Goal: Transaction & Acquisition: Download file/media

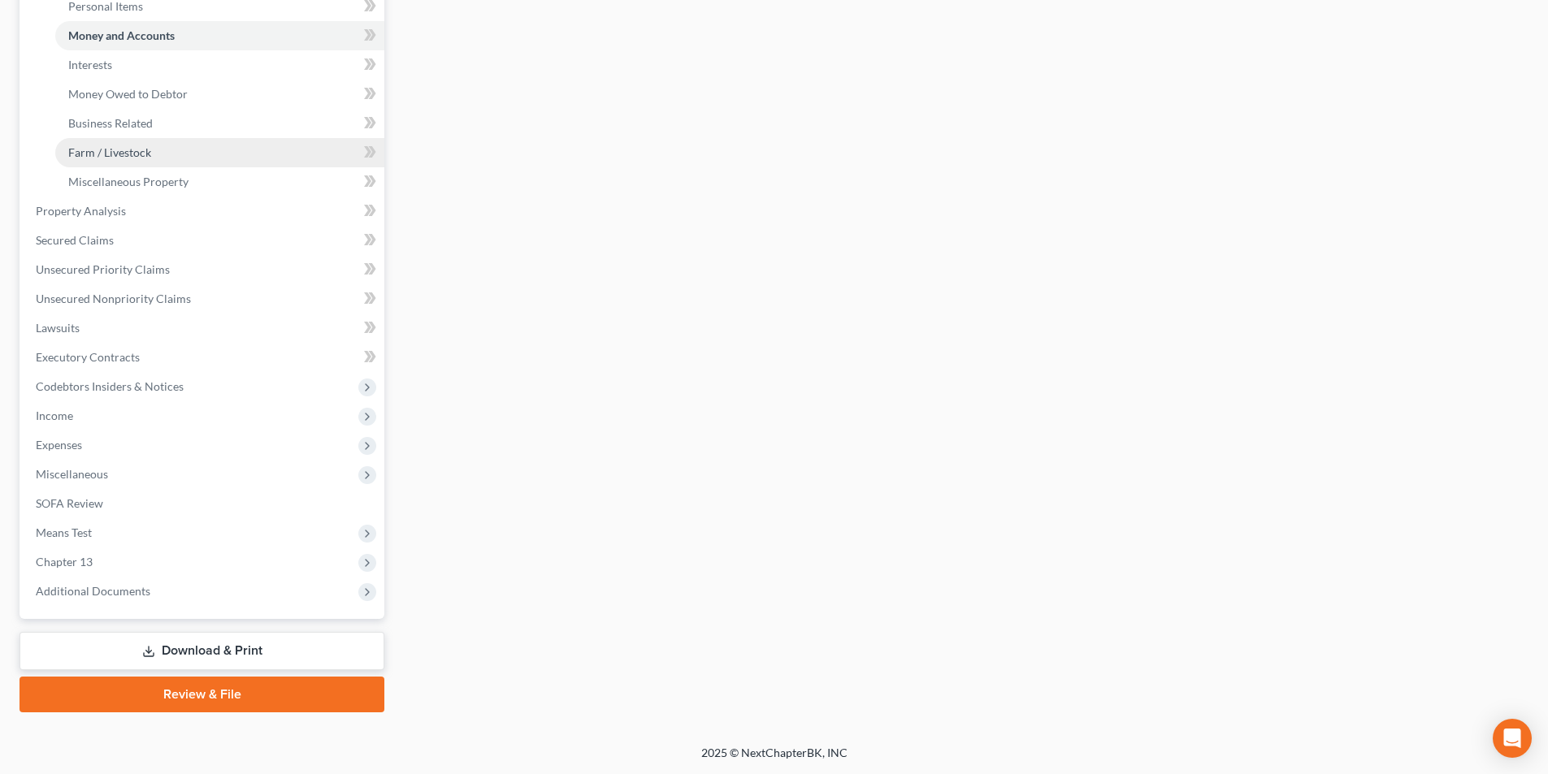
scroll to position [330, 0]
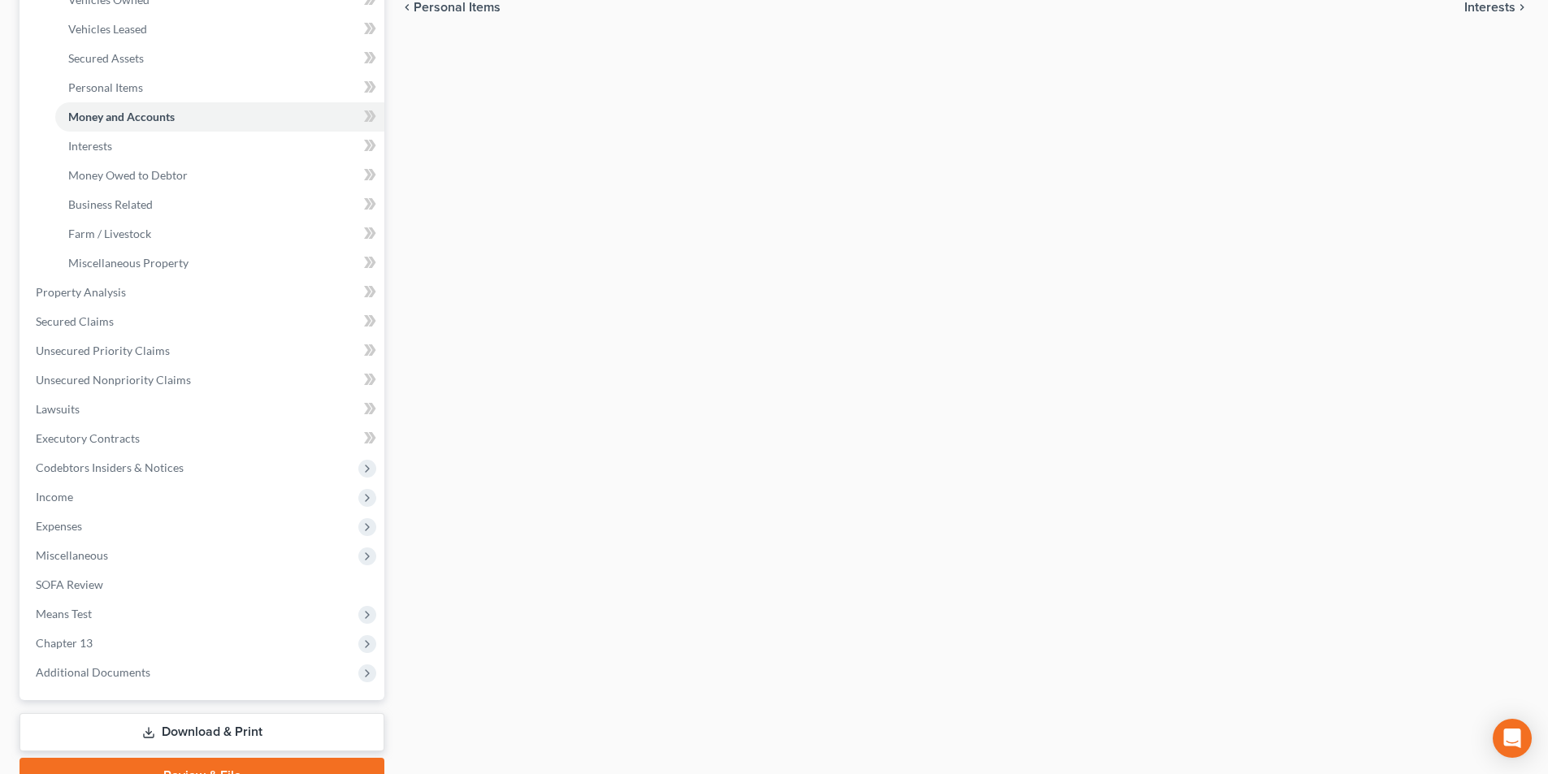
click at [208, 726] on link "Download & Print" at bounding box center [201, 732] width 365 height 38
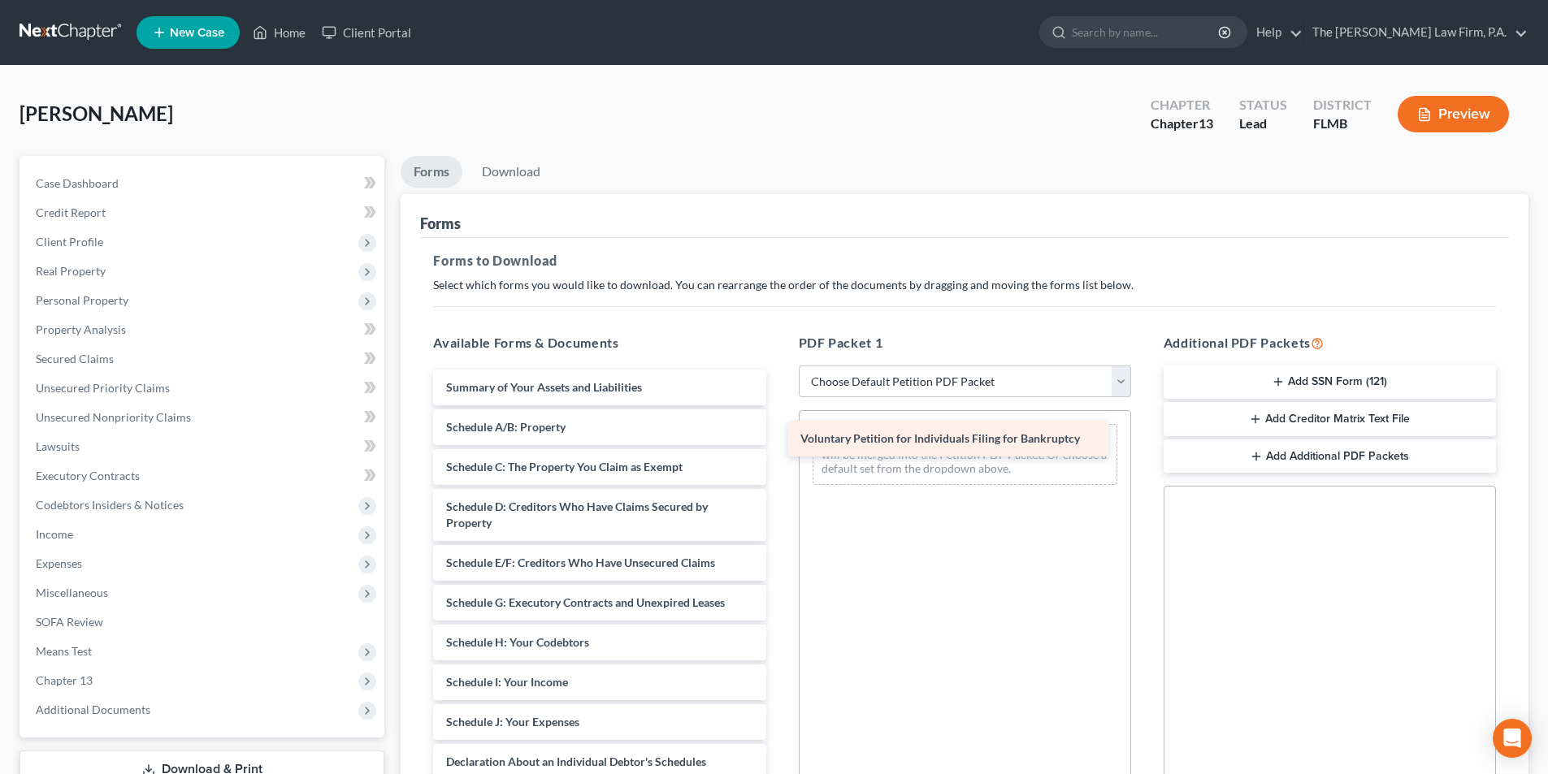
drag, startPoint x: 581, startPoint y: 394, endPoint x: 935, endPoint y: 445, distance: 357.9
click at [778, 445] on div "Voluntary Petition for Individuals Filing for Bankruptcy Voluntary Petition for…" at bounding box center [599, 711] width 358 height 682
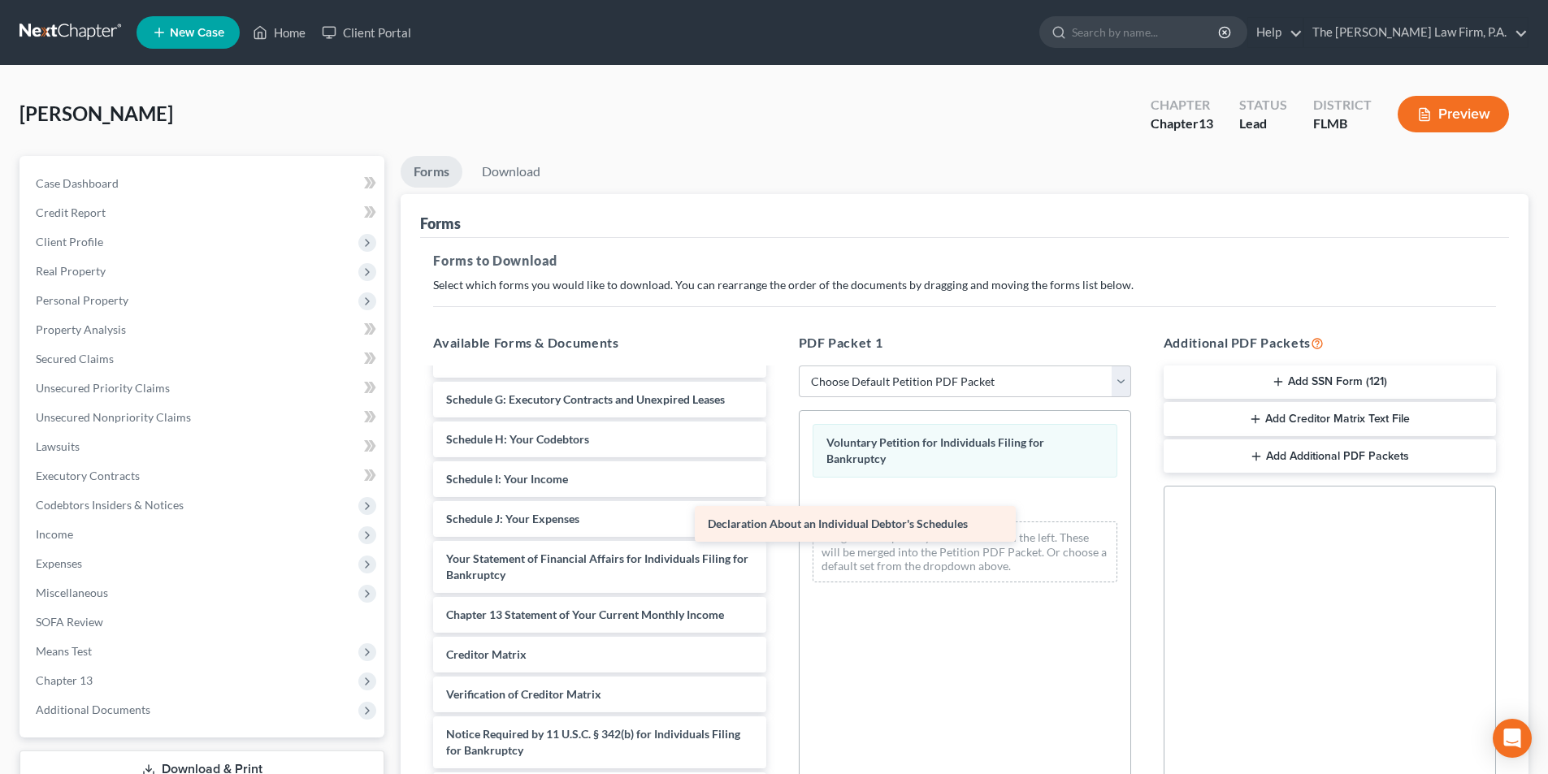
scroll to position [203, 0]
drag, startPoint x: 577, startPoint y: 517, endPoint x: 954, endPoint y: 498, distance: 377.4
click at [778, 498] on div "Declaration About an Individual Debtor's Schedules Summary of Your Assets and L…" at bounding box center [599, 488] width 358 height 642
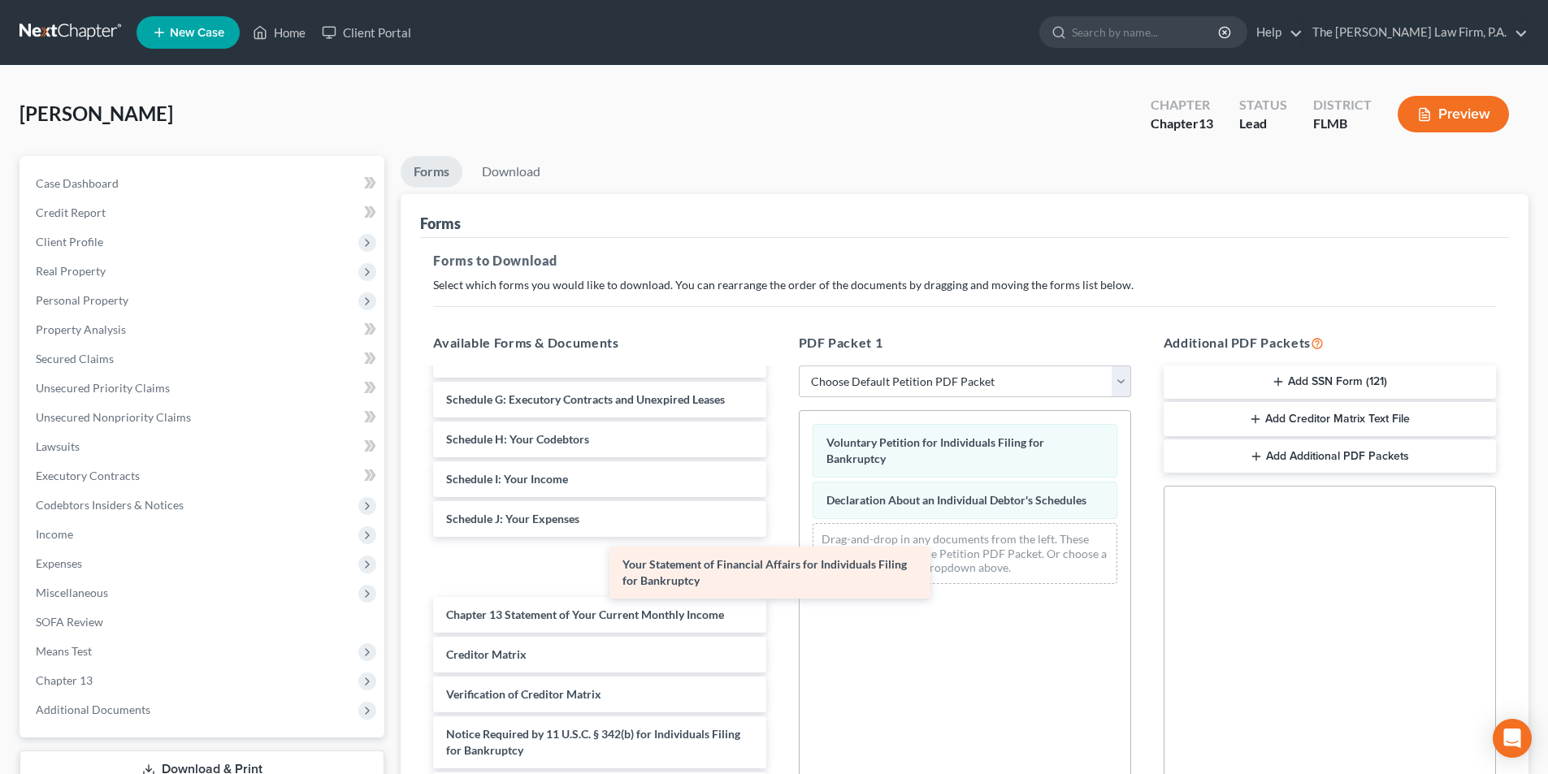
scroll to position [147, 0]
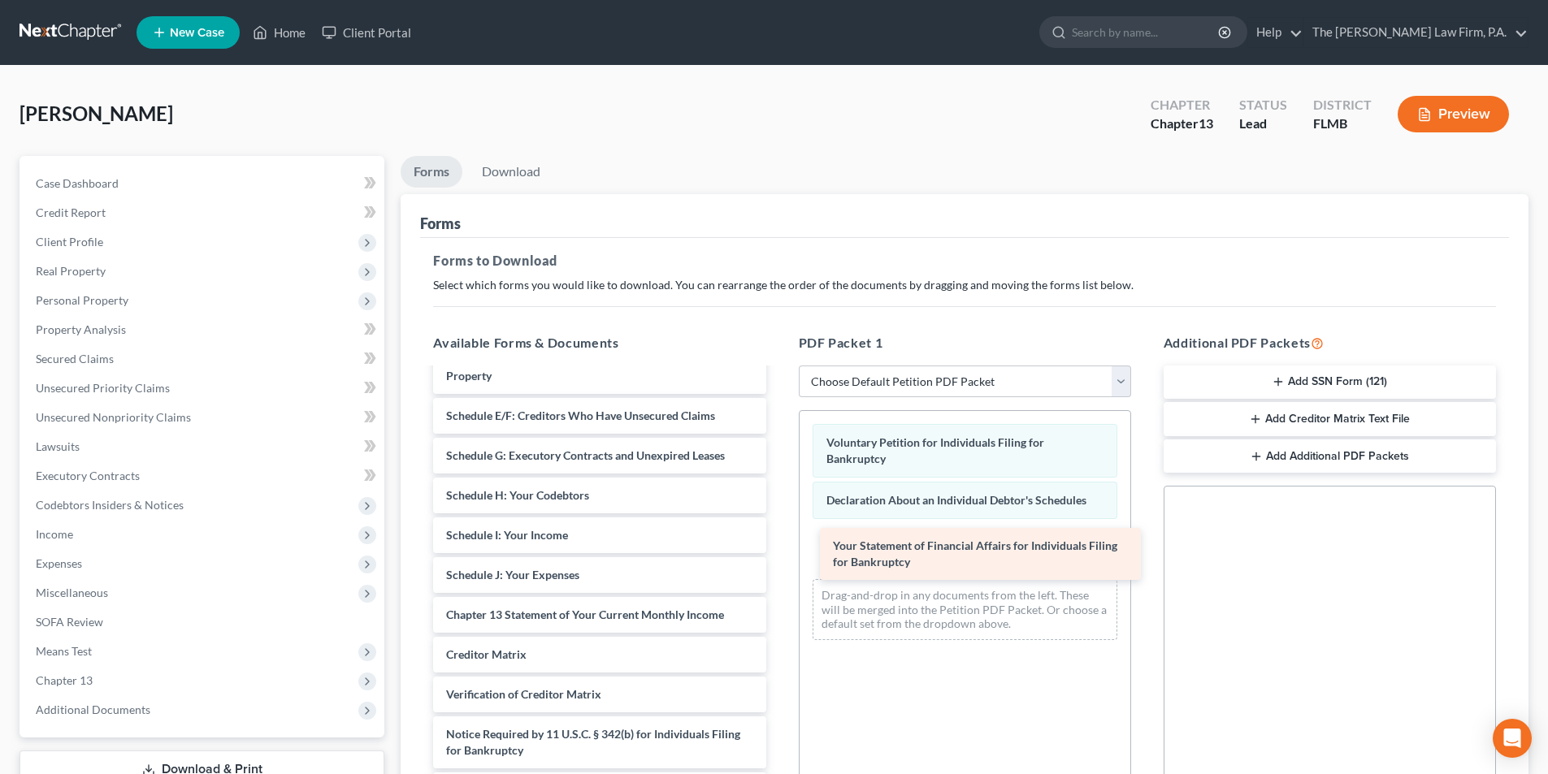
drag, startPoint x: 502, startPoint y: 565, endPoint x: 889, endPoint y: 552, distance: 386.9
click at [778, 552] on div "Your Statement of Financial Affairs for Individuals Filing for Bankruptcy Summa…" at bounding box center [599, 516] width 358 height 586
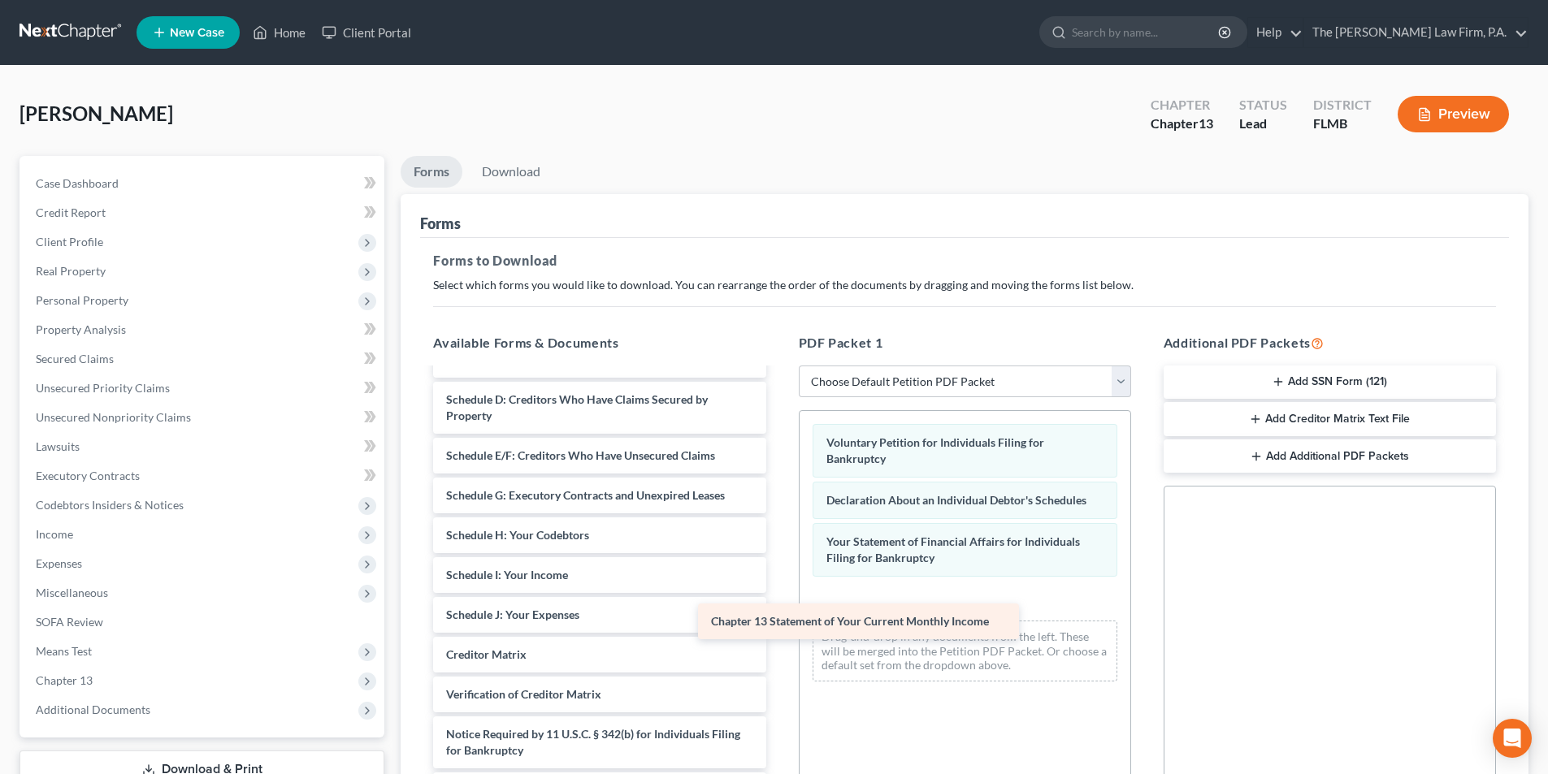
scroll to position [107, 0]
drag, startPoint x: 568, startPoint y: 619, endPoint x: 936, endPoint y: 615, distance: 368.1
click at [778, 615] on div "Chapter 13 Statement of Your Current Monthly Income Summary of Your Assets and …" at bounding box center [599, 535] width 358 height 546
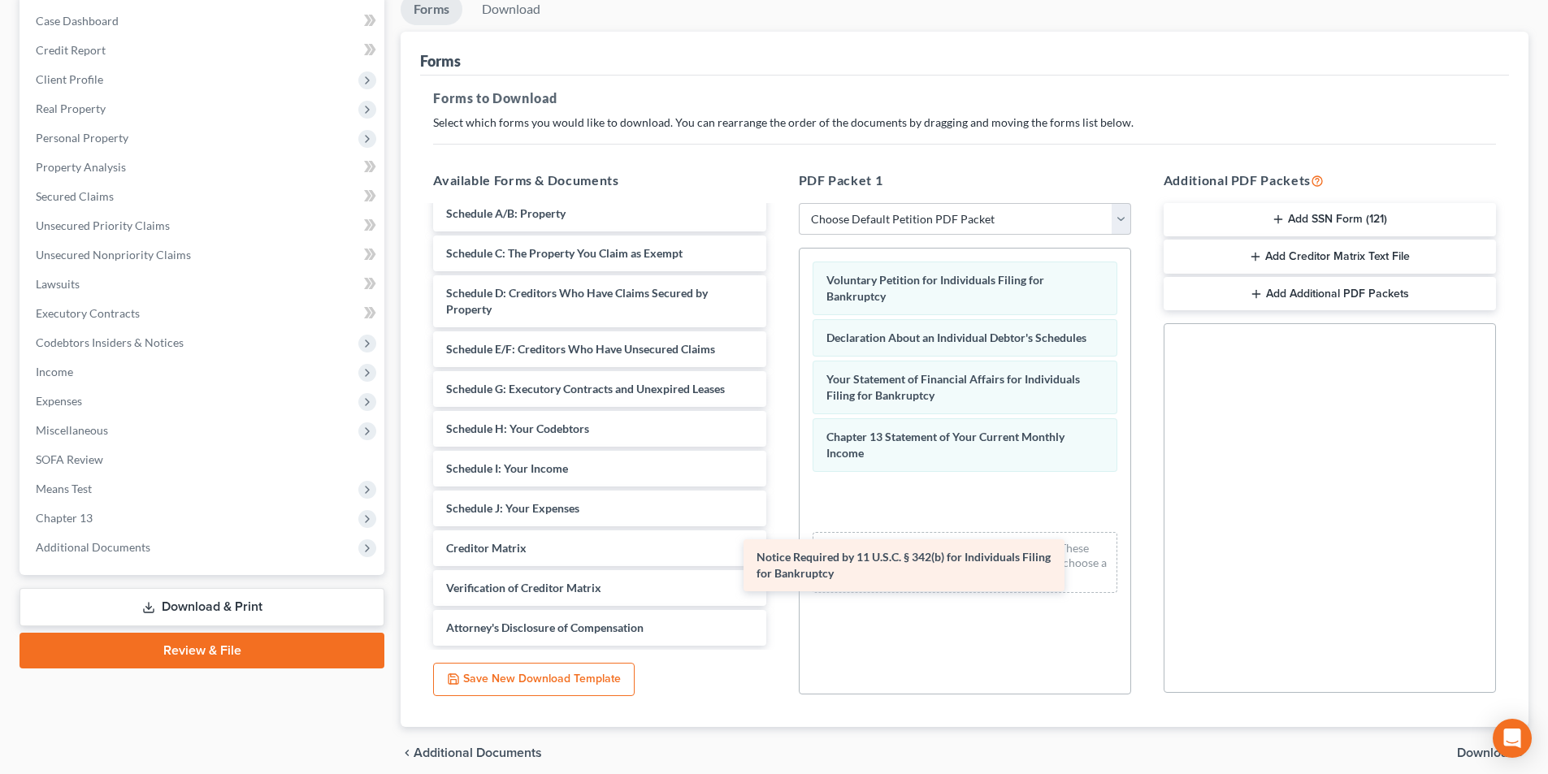
scroll to position [51, 0]
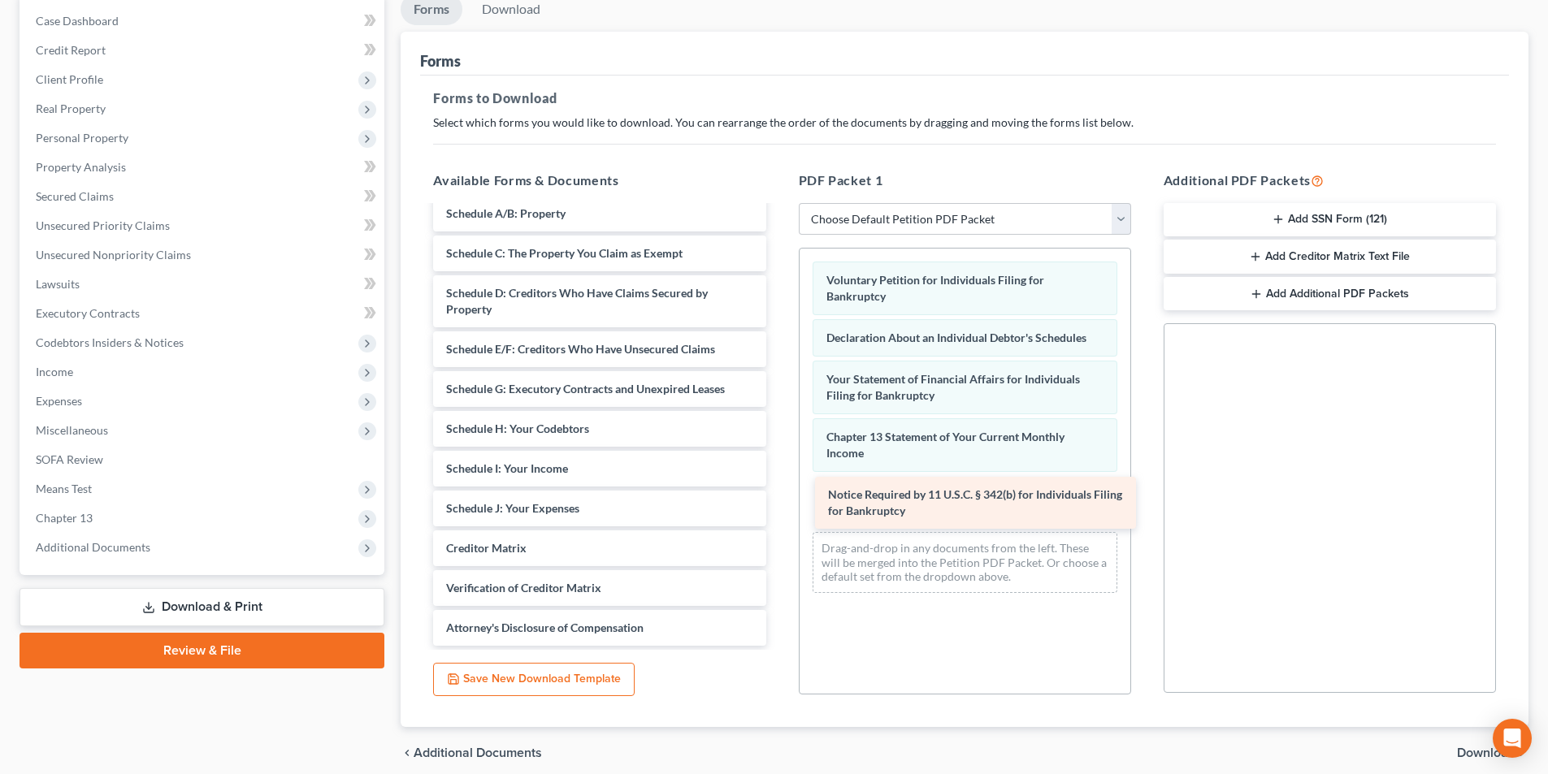
drag, startPoint x: 511, startPoint y: 579, endPoint x: 891, endPoint y: 502, distance: 388.0
click at [778, 502] on div "Notice Required by 11 U.S.C. § 342(b) for Individuals Filing for Bankruptcy Sum…" at bounding box center [599, 401] width 358 height 490
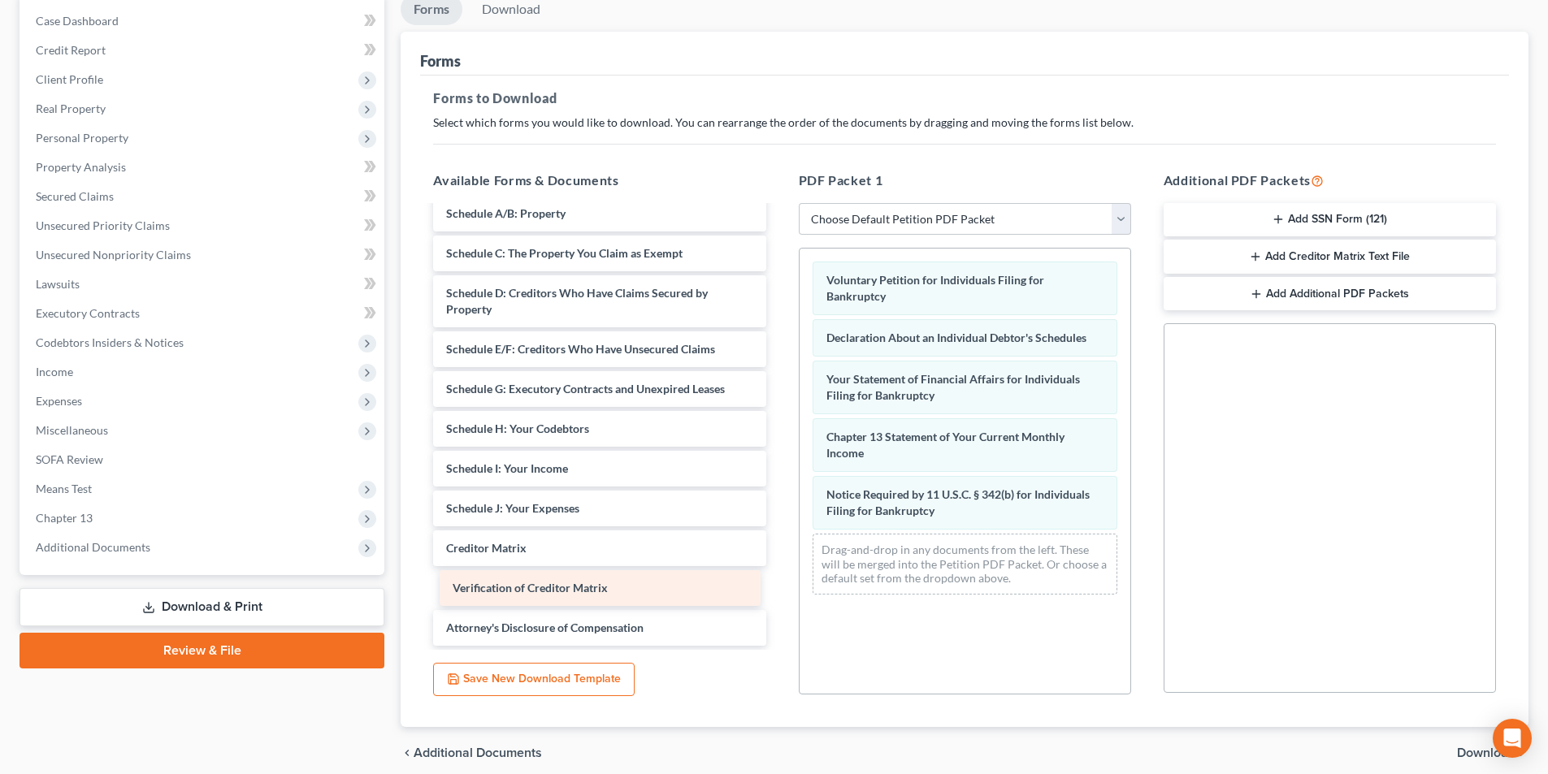
scroll to position [11, 0]
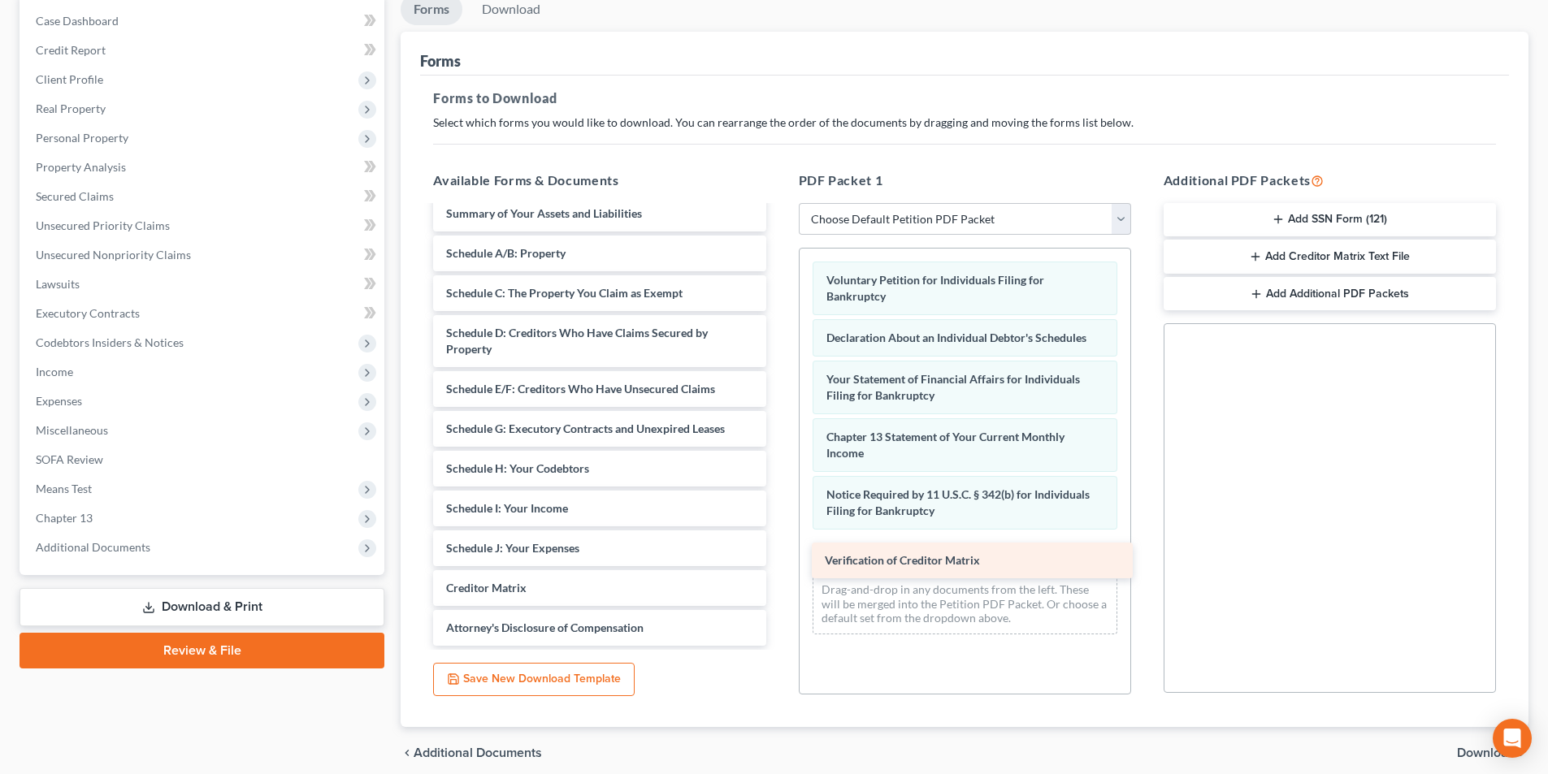
drag, startPoint x: 612, startPoint y: 591, endPoint x: 990, endPoint y: 563, distance: 379.6
click at [778, 563] on div "Verification of Creditor Matrix Summary of Your Assets and Liabilities Schedule…" at bounding box center [599, 421] width 358 height 450
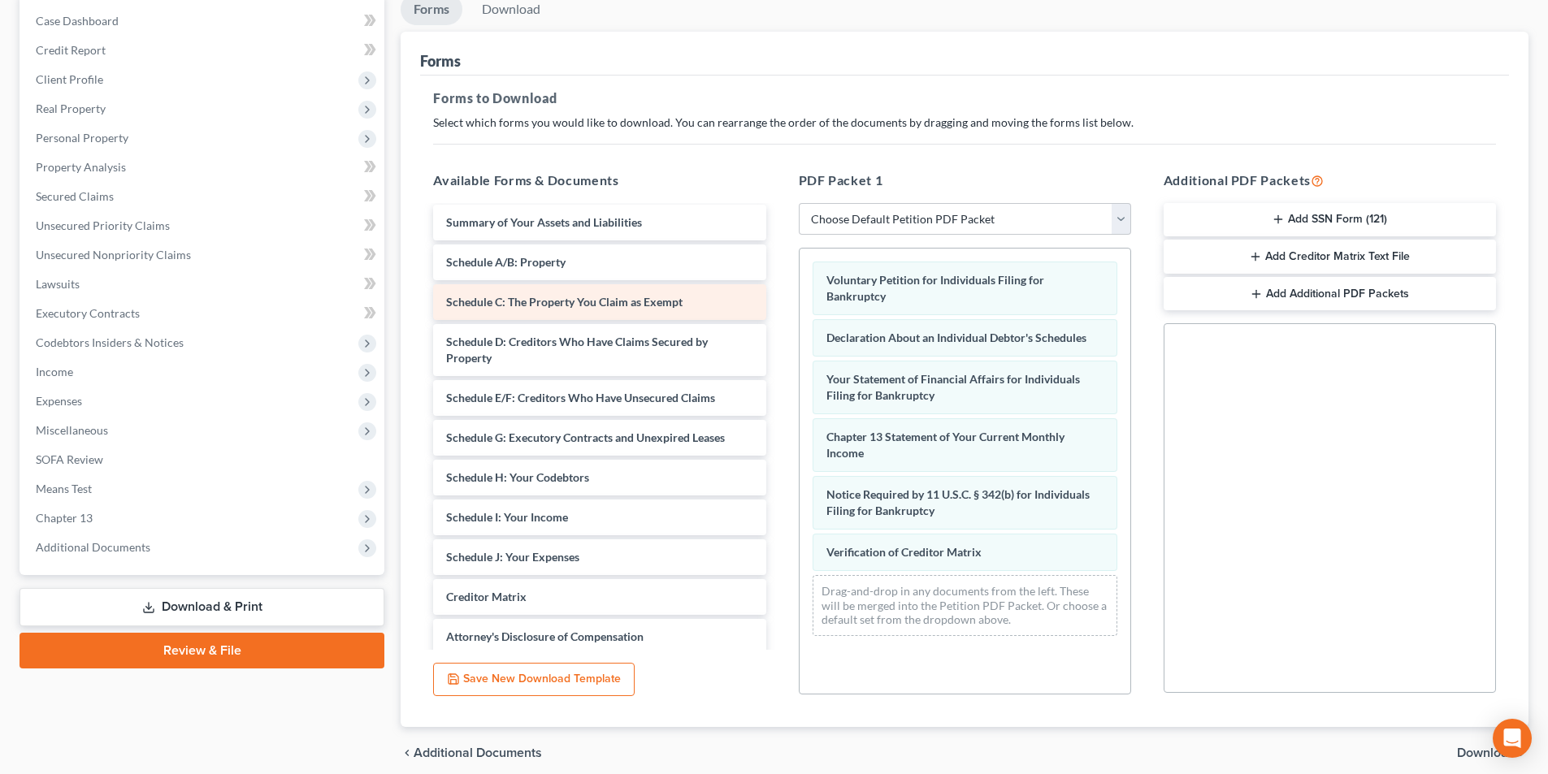
scroll to position [0, 0]
click at [515, 17] on link "Download" at bounding box center [511, 10] width 84 height 32
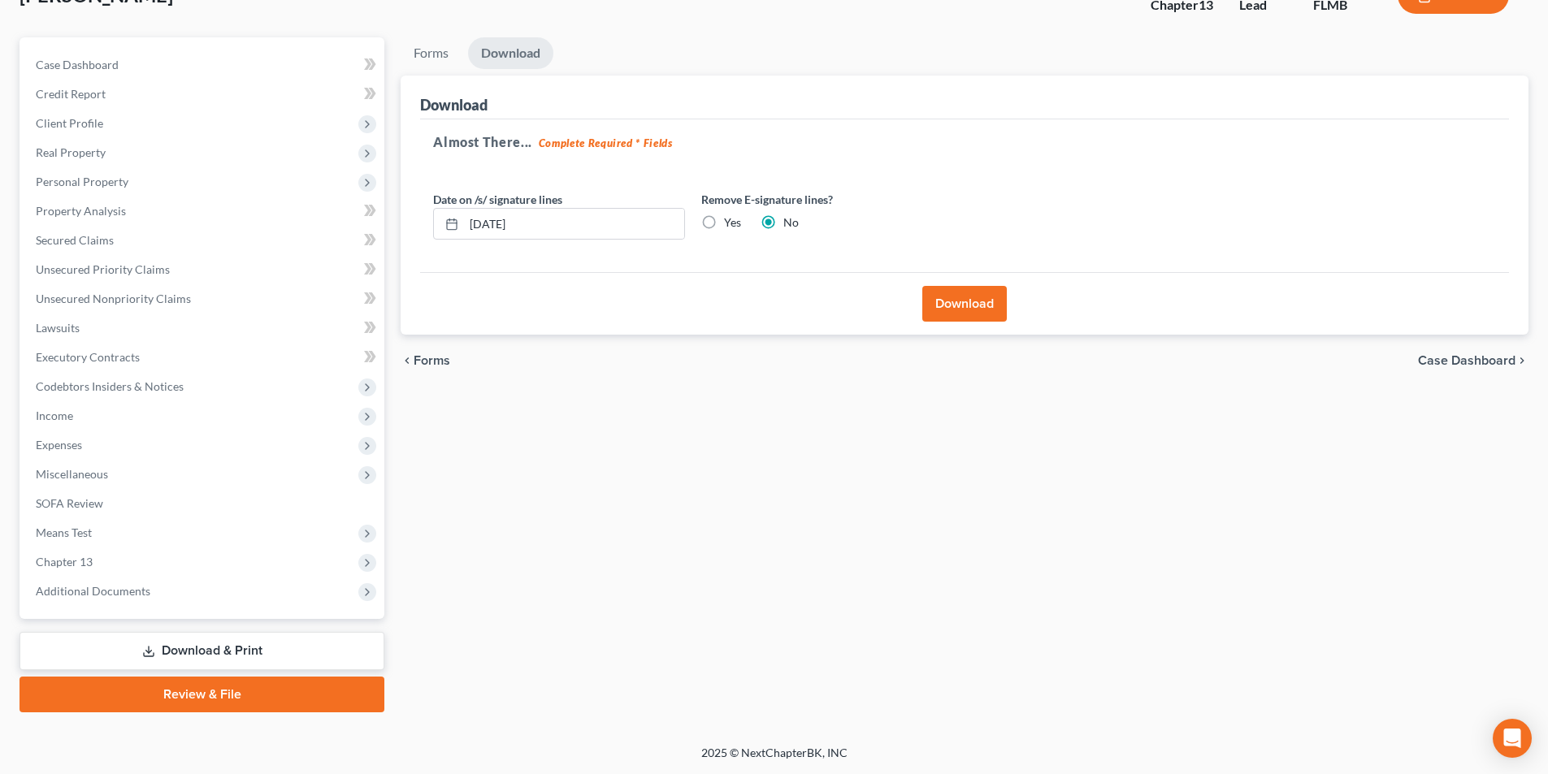
click at [974, 294] on button "Download" at bounding box center [964, 304] width 84 height 36
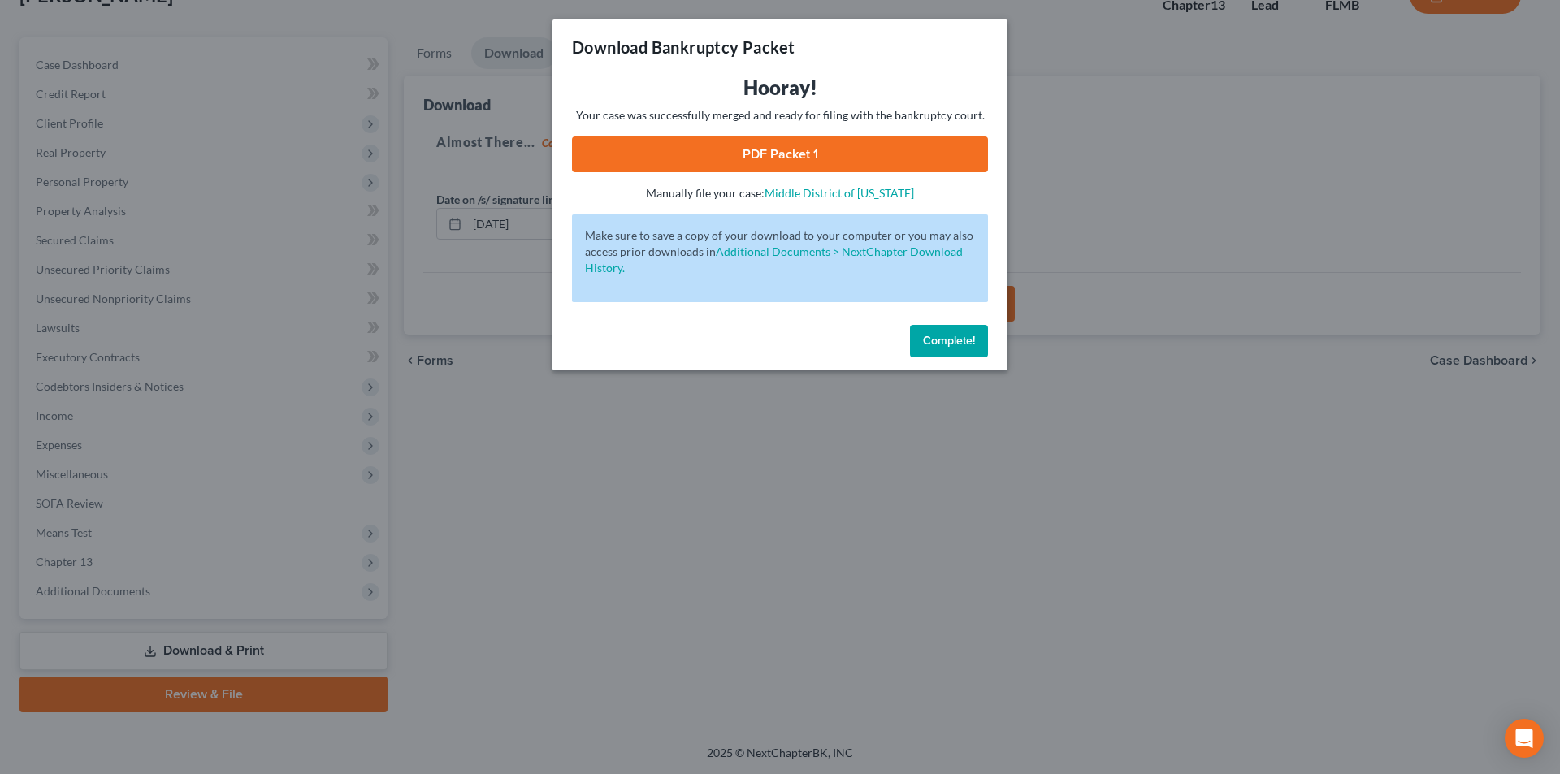
click at [769, 156] on link "PDF Packet 1" at bounding box center [780, 154] width 416 height 36
click at [937, 344] on span "Complete!" at bounding box center [949, 341] width 52 height 14
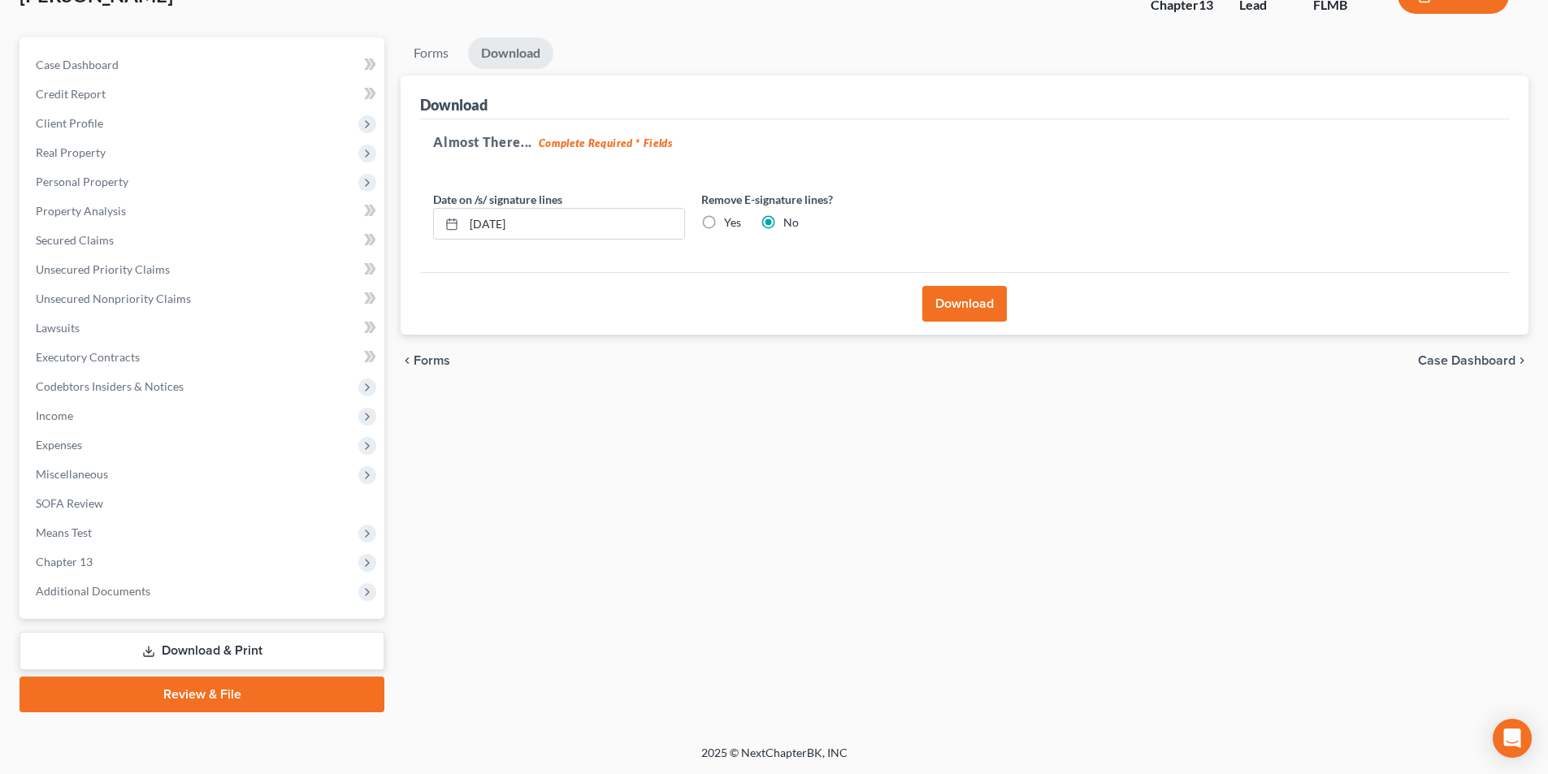
click at [257, 652] on link "Download & Print" at bounding box center [201, 651] width 365 height 38
click at [261, 648] on link "Download & Print" at bounding box center [201, 651] width 365 height 38
click at [201, 643] on link "Download & Print" at bounding box center [201, 651] width 365 height 38
click at [609, 570] on div "Forms Download Forms Forms to Download Select which forms you would like to dow…" at bounding box center [964, 374] width 1144 height 675
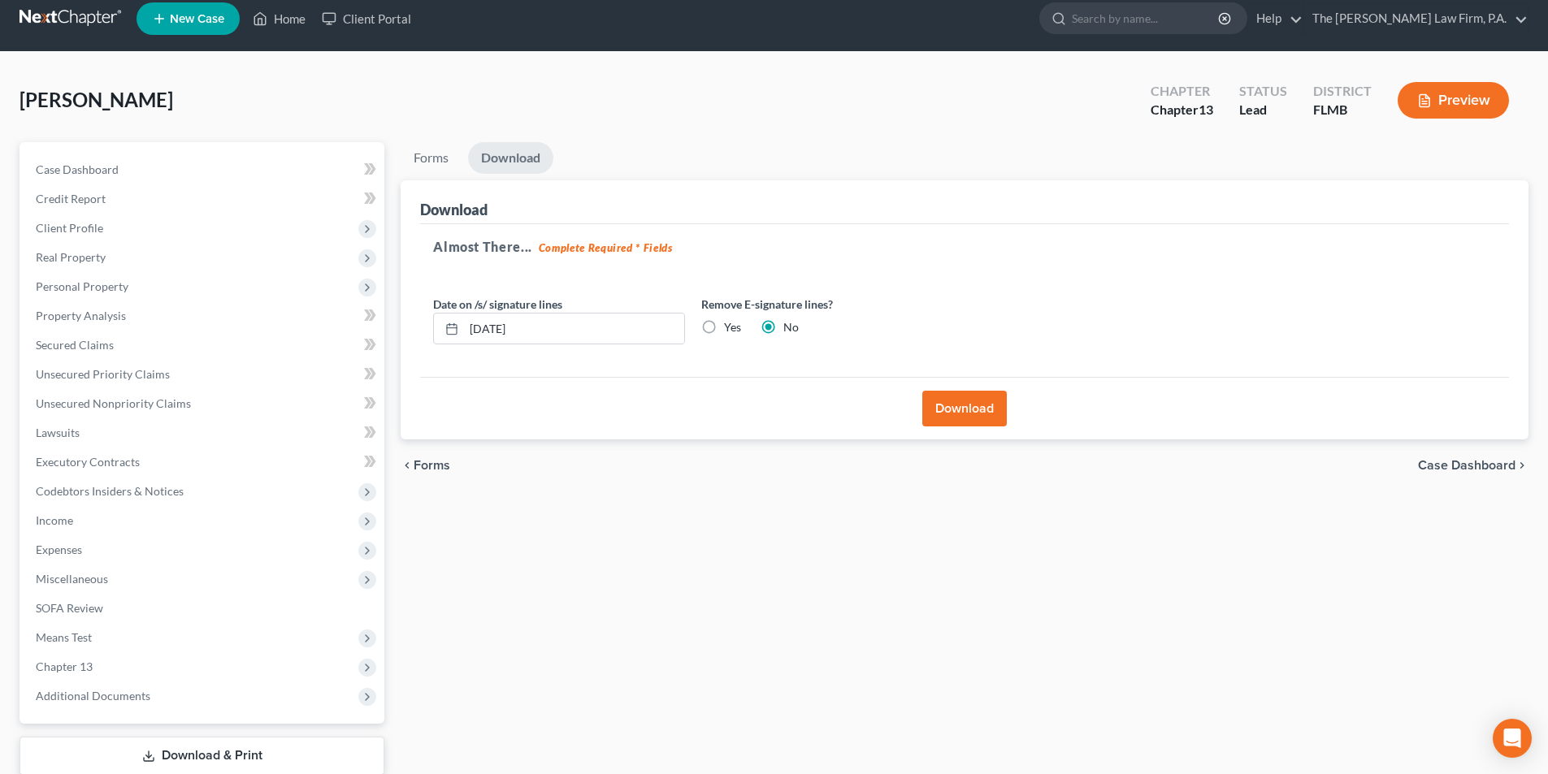
scroll to position [0, 0]
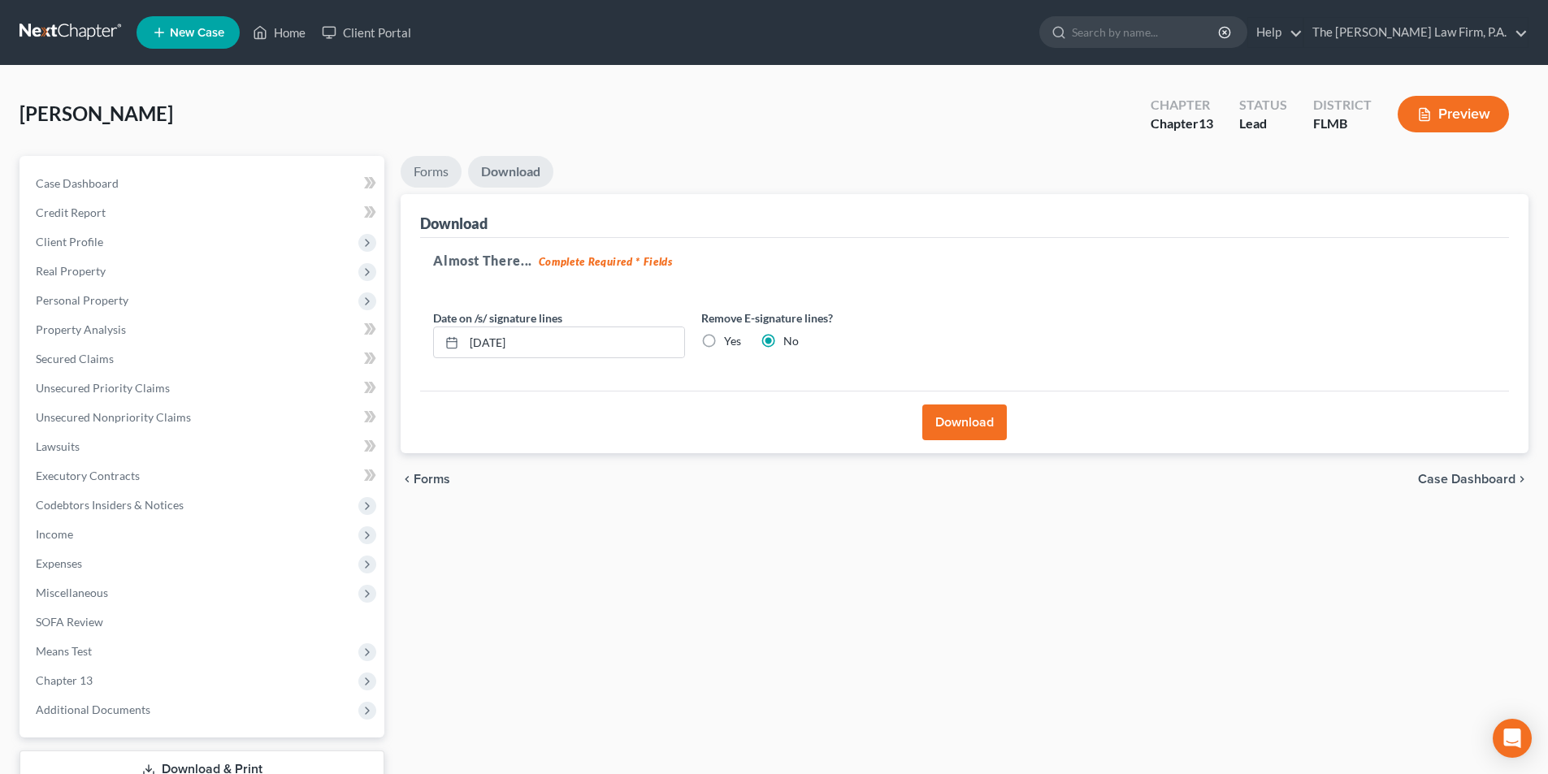
click at [432, 172] on link "Forms" at bounding box center [431, 172] width 61 height 32
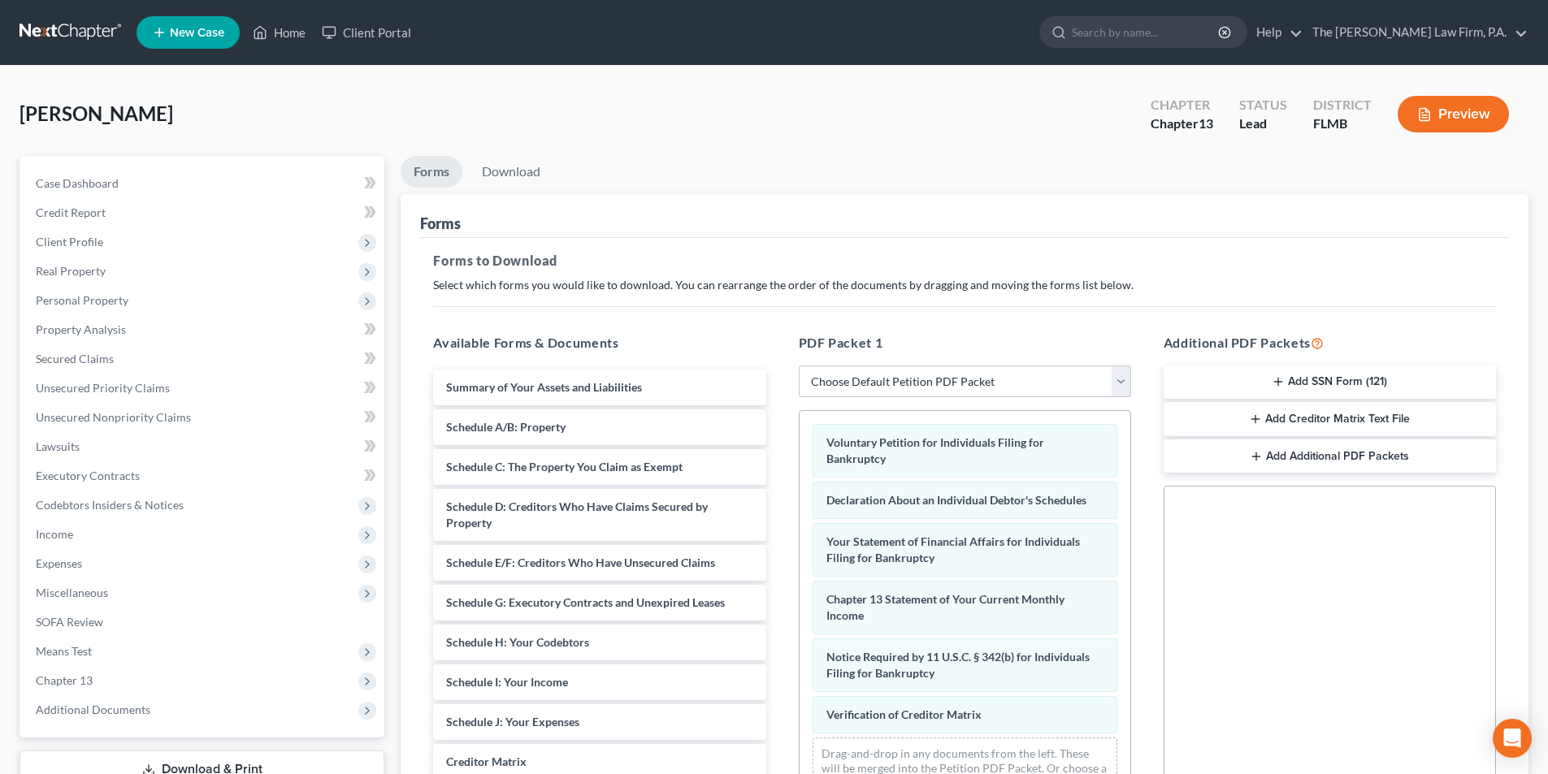
click at [1360, 382] on button "Add SSN Form (121)" at bounding box center [1329, 383] width 332 height 34
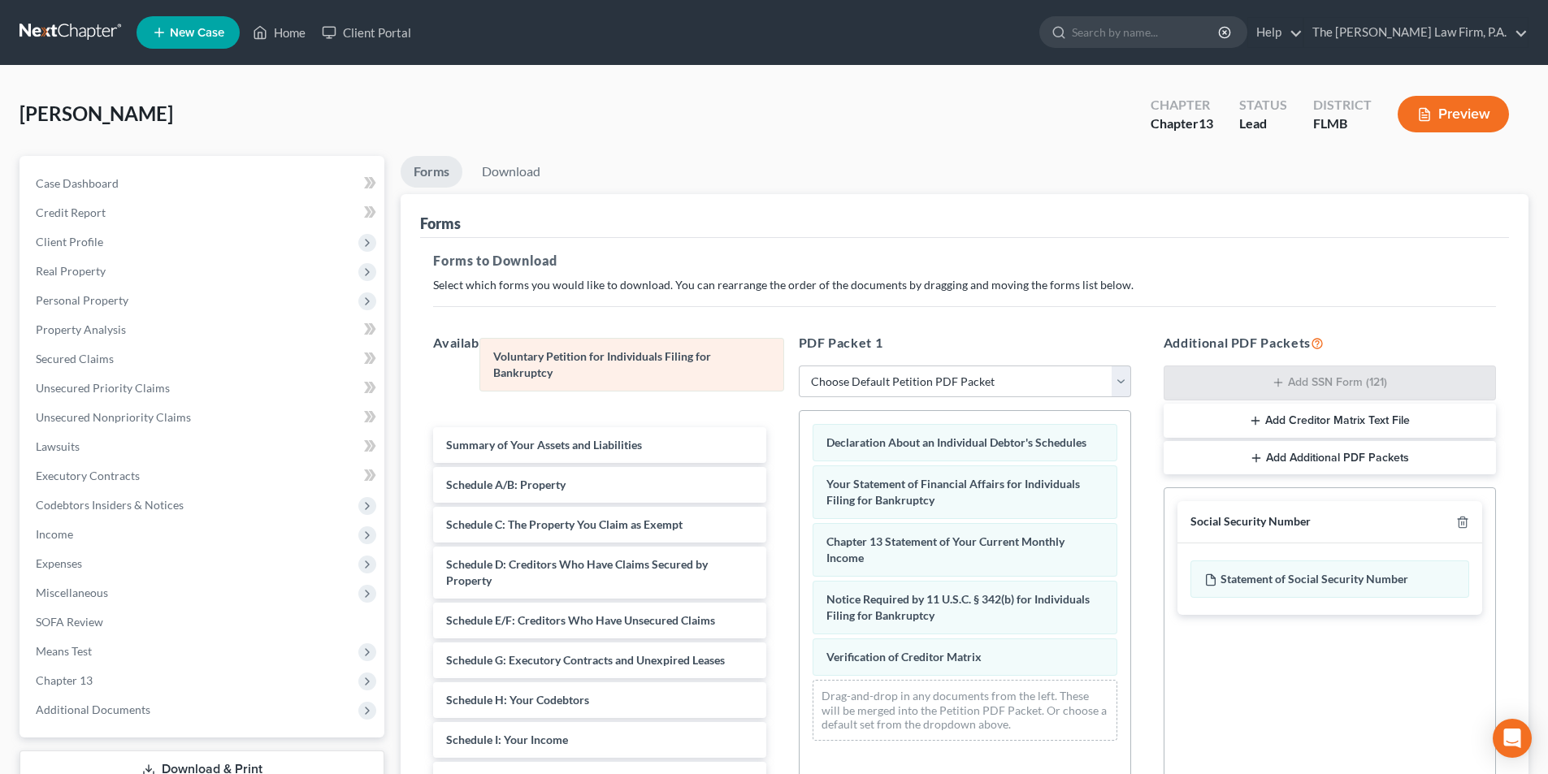
drag, startPoint x: 959, startPoint y: 438, endPoint x: 629, endPoint y: 352, distance: 340.9
click at [799, 411] on div "Voluntary Petition for Individuals Filing for Bankruptcy Voluntary Petition for…" at bounding box center [964, 582] width 331 height 343
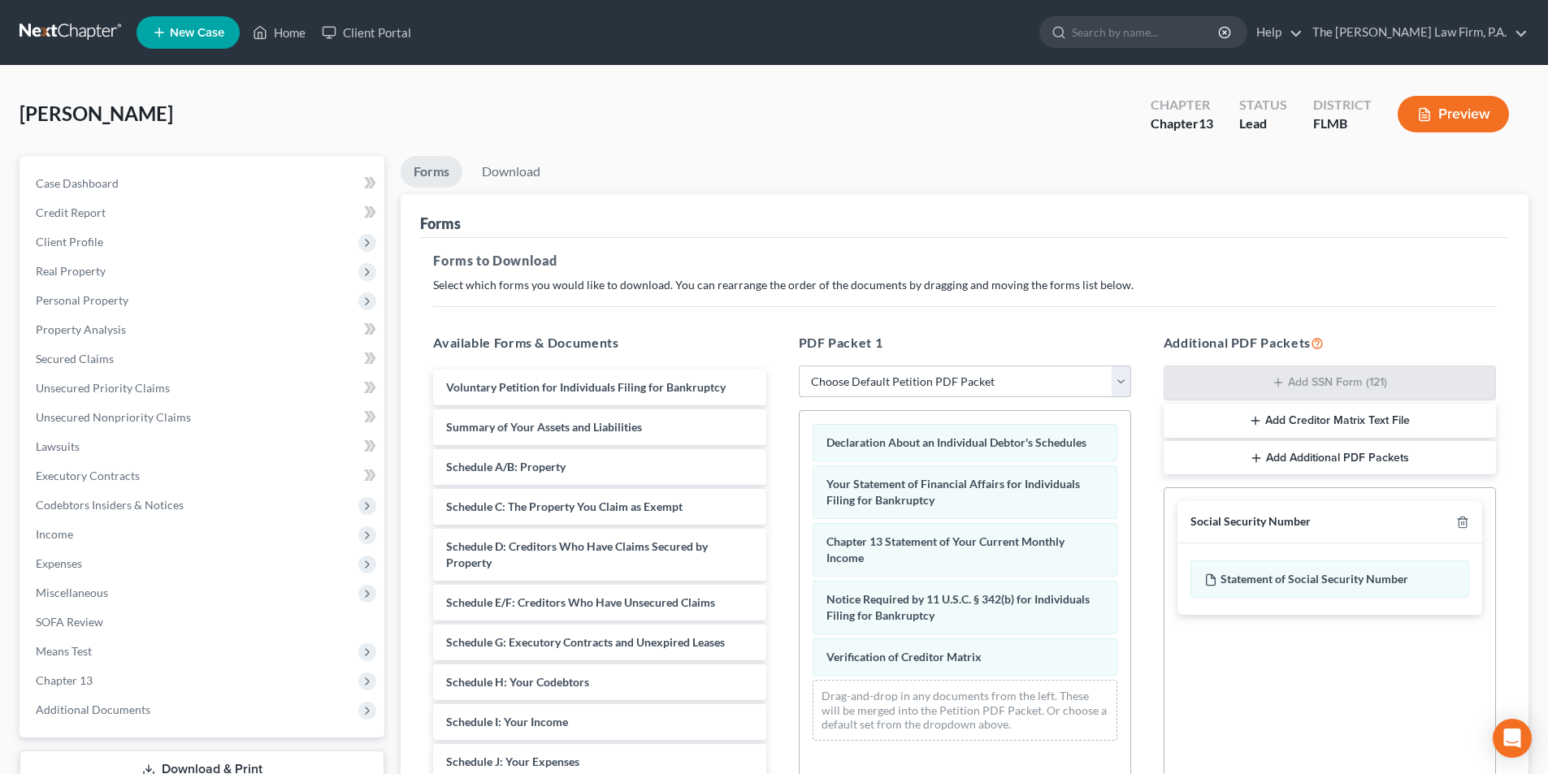
click at [899, 377] on select "Choose Default Petition PDF Packet Complete Bankruptcy Petition (all forms and …" at bounding box center [965, 382] width 332 height 32
drag, startPoint x: 1254, startPoint y: 661, endPoint x: 1224, endPoint y: 645, distance: 33.1
click at [1254, 661] on div "Social Security Number Statement of Social Security Number Creditor Matrix Text…" at bounding box center [1329, 672] width 332 height 370
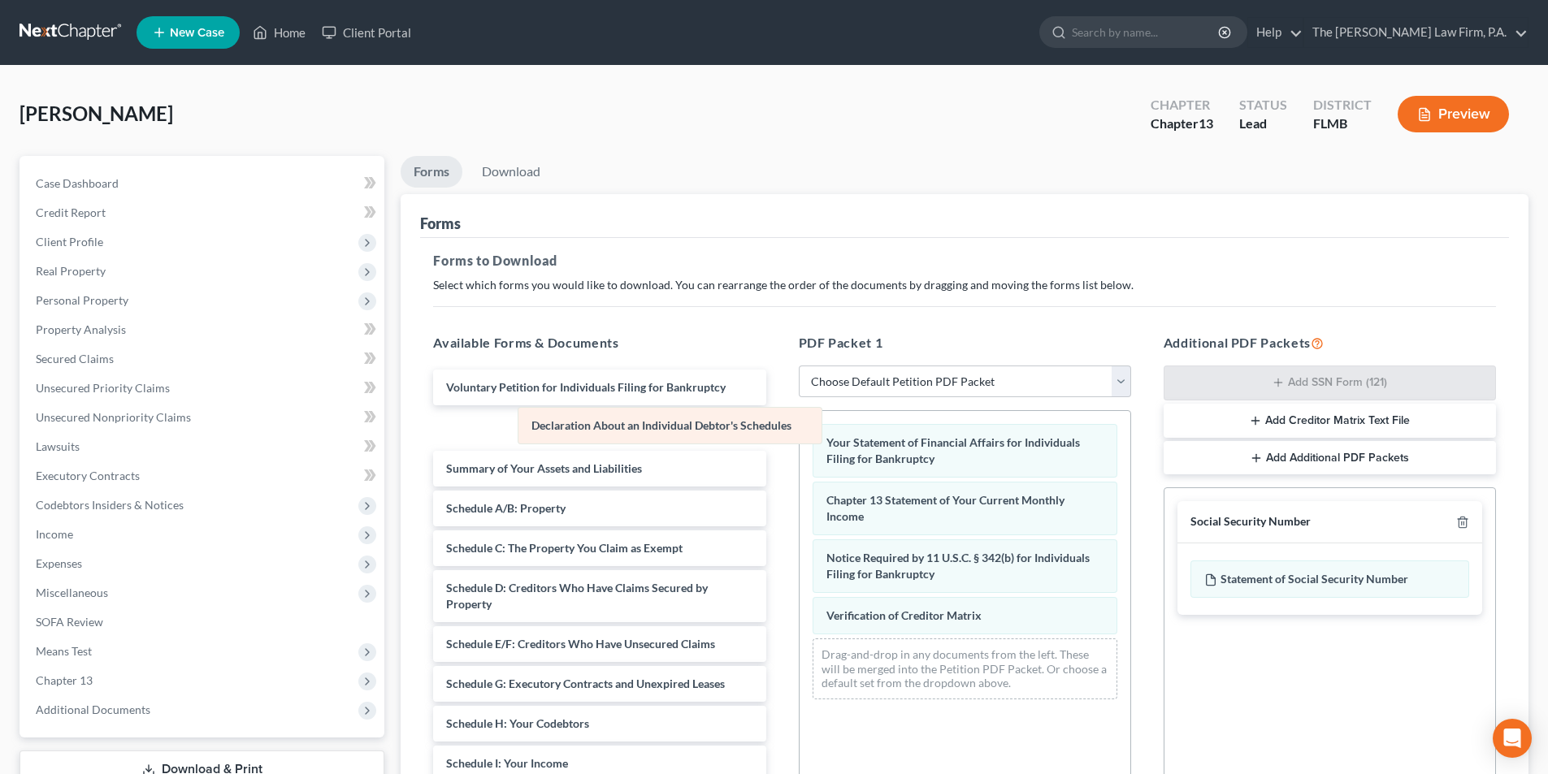
drag, startPoint x: 920, startPoint y: 444, endPoint x: 626, endPoint y: 429, distance: 295.3
click at [799, 431] on div "Declaration About an Individual Debtor's Schedules Declaration About an Individ…" at bounding box center [964, 561] width 331 height 301
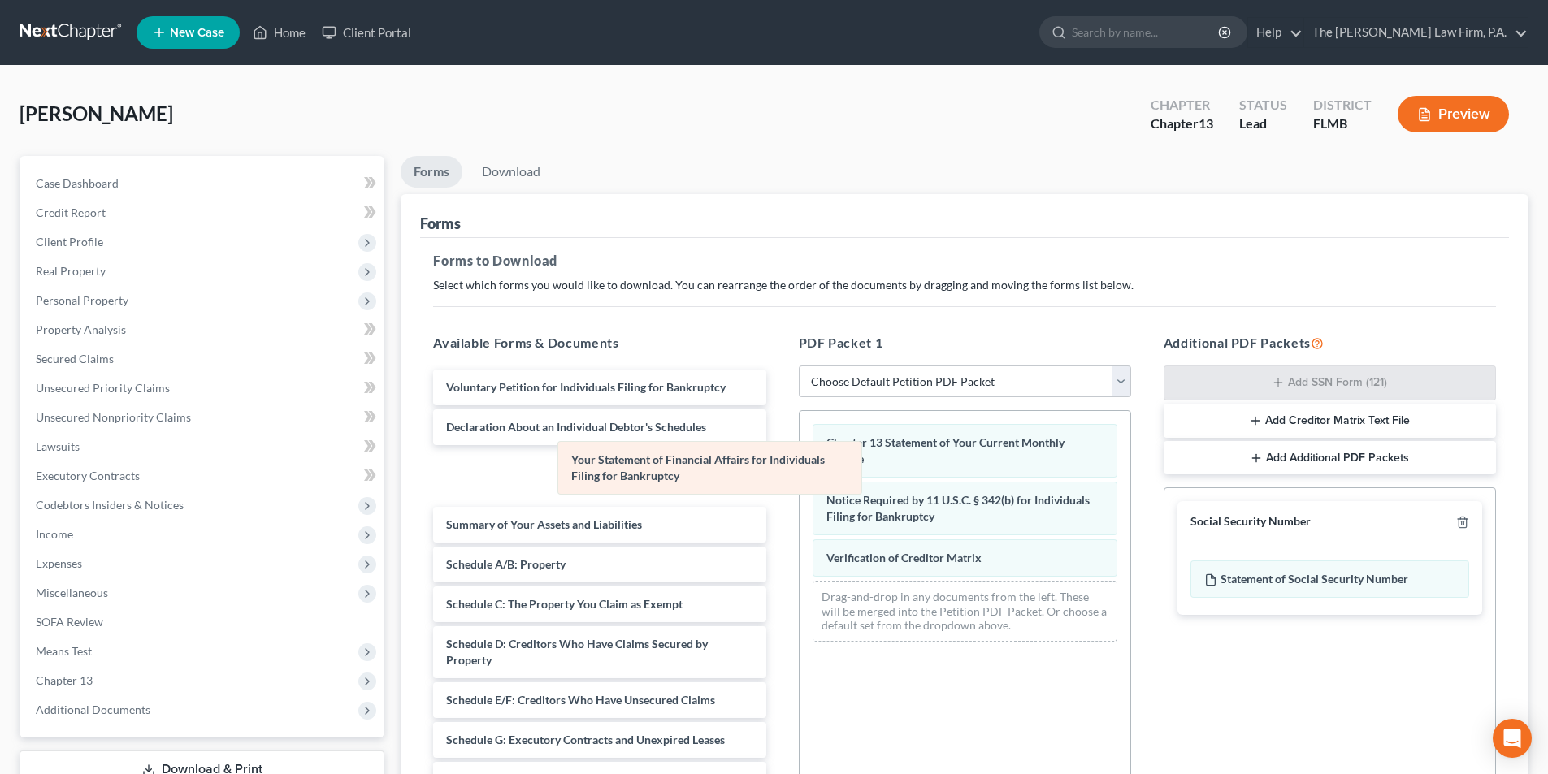
drag, startPoint x: 904, startPoint y: 454, endPoint x: 632, endPoint y: 479, distance: 273.3
click at [799, 479] on div "Your Statement of Financial Affairs for Individuals Filing for Bankruptcy Your …" at bounding box center [964, 533] width 331 height 244
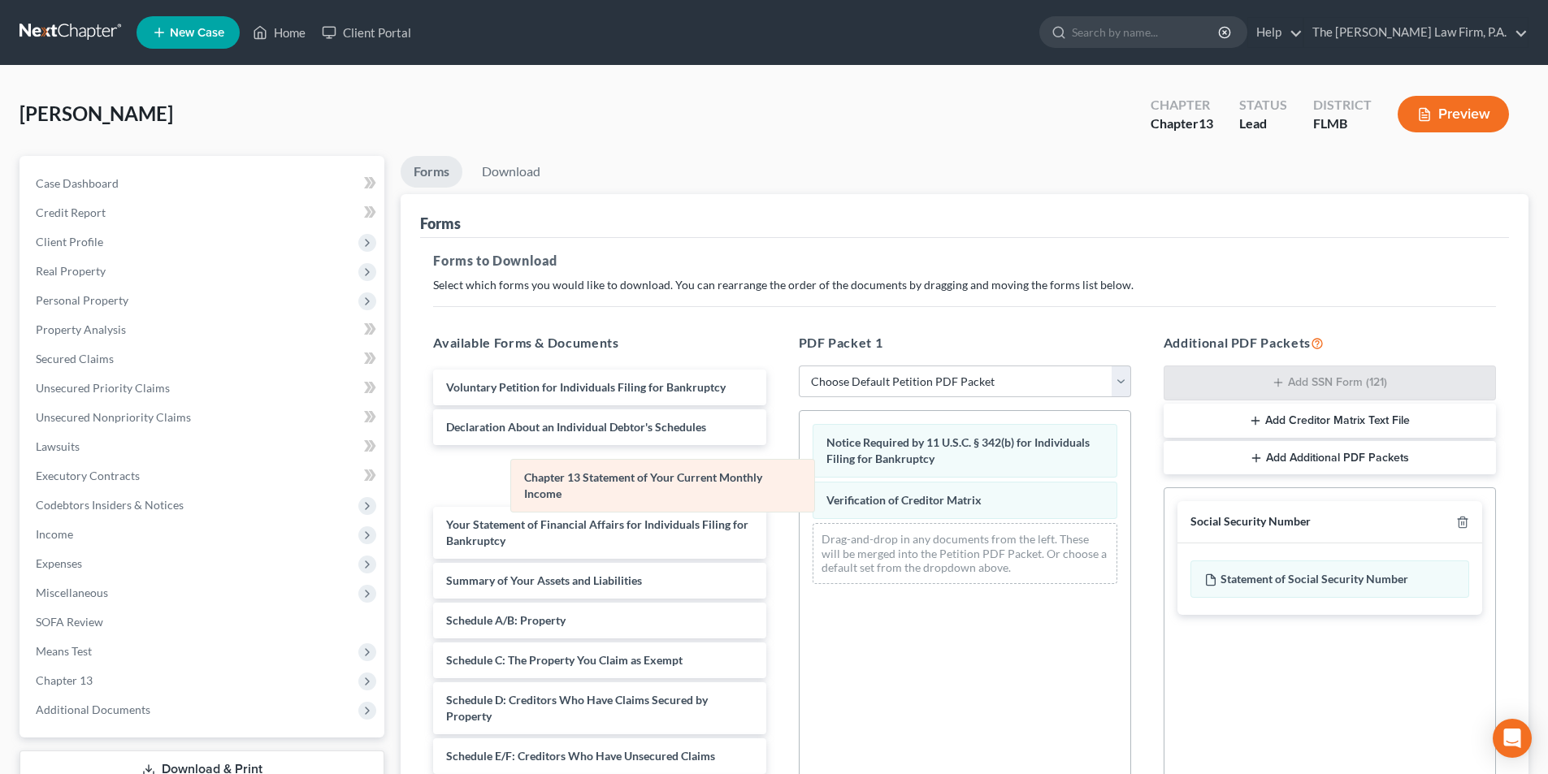
drag, startPoint x: 876, startPoint y: 444, endPoint x: 561, endPoint y: 470, distance: 316.3
click at [799, 470] on div "Chapter 13 Statement of Your Current Monthly Income Chapter 13 Statement of You…" at bounding box center [964, 504] width 331 height 186
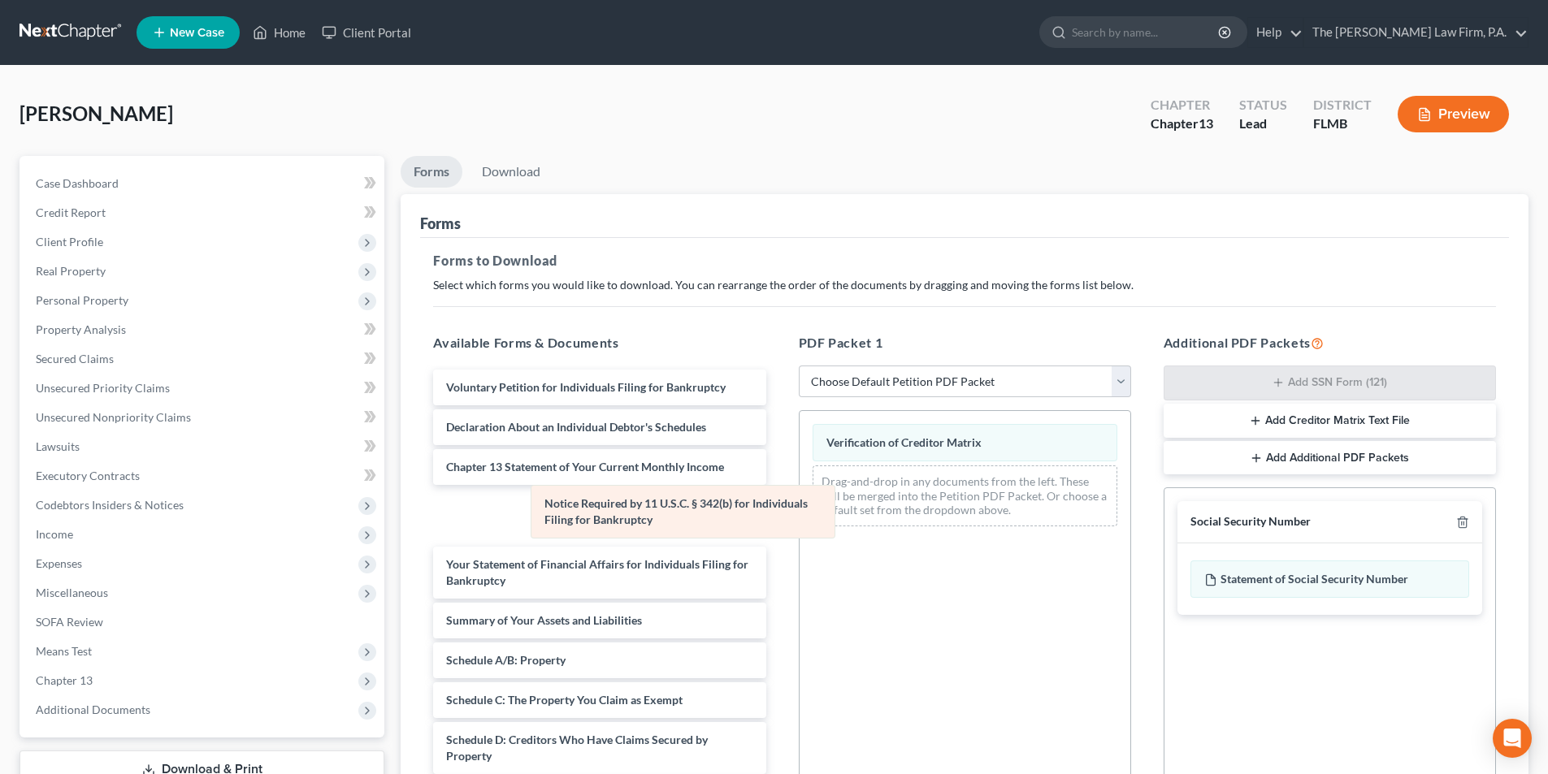
drag, startPoint x: 908, startPoint y: 441, endPoint x: 594, endPoint y: 496, distance: 319.2
click at [799, 496] on div "Notice Required by 11 U.S.C. § 342(b) for Individuals Filing for Bankruptcy Not…" at bounding box center [964, 475] width 331 height 128
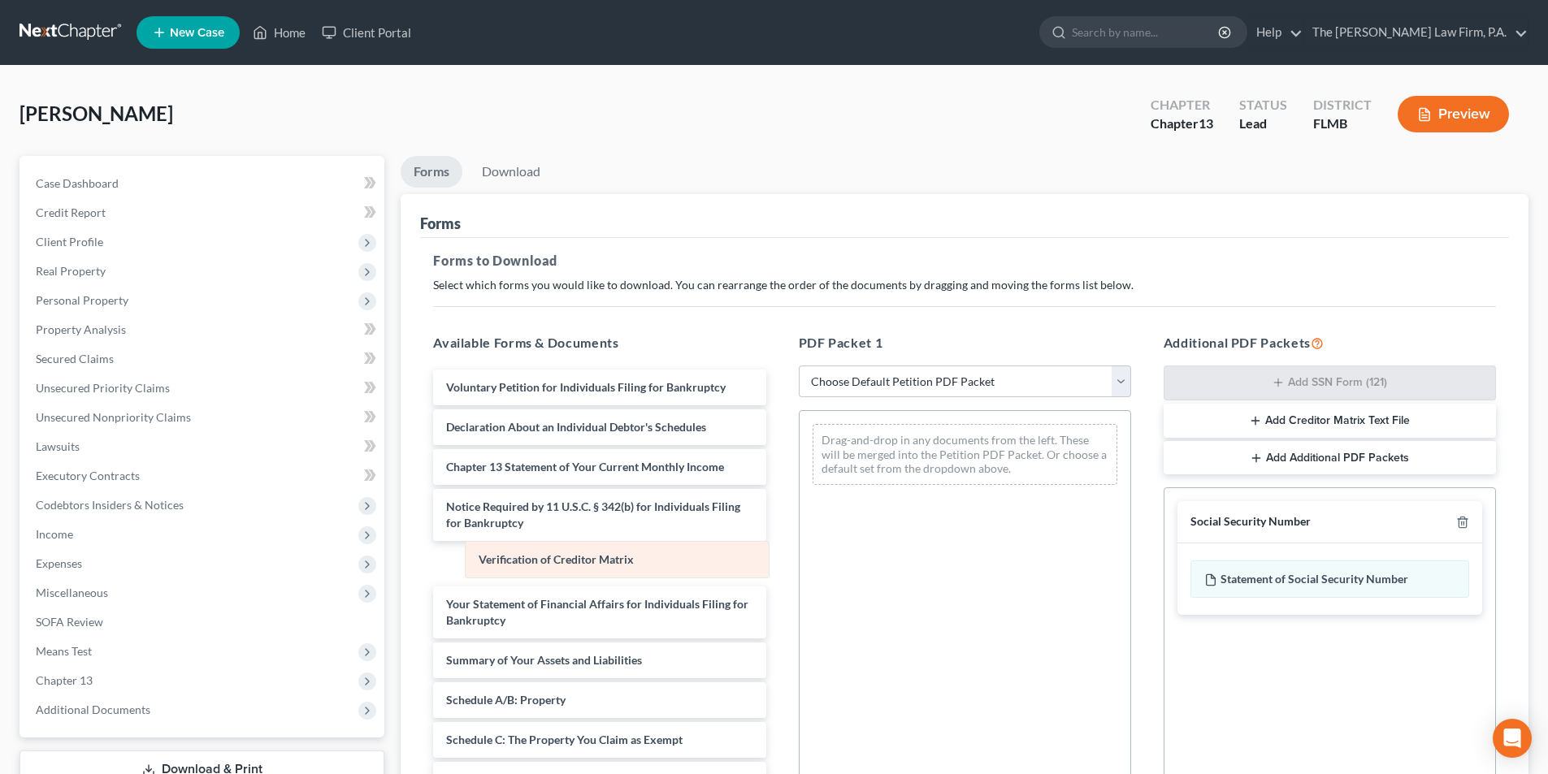
drag, startPoint x: 1020, startPoint y: 435, endPoint x: 662, endPoint y: 552, distance: 376.9
click at [799, 498] on div "Verification of Creditor Matrix Verification of Creditor Matrix Drag-and-drop i…" at bounding box center [964, 454] width 331 height 87
click at [484, 175] on link "Download" at bounding box center [511, 172] width 84 height 32
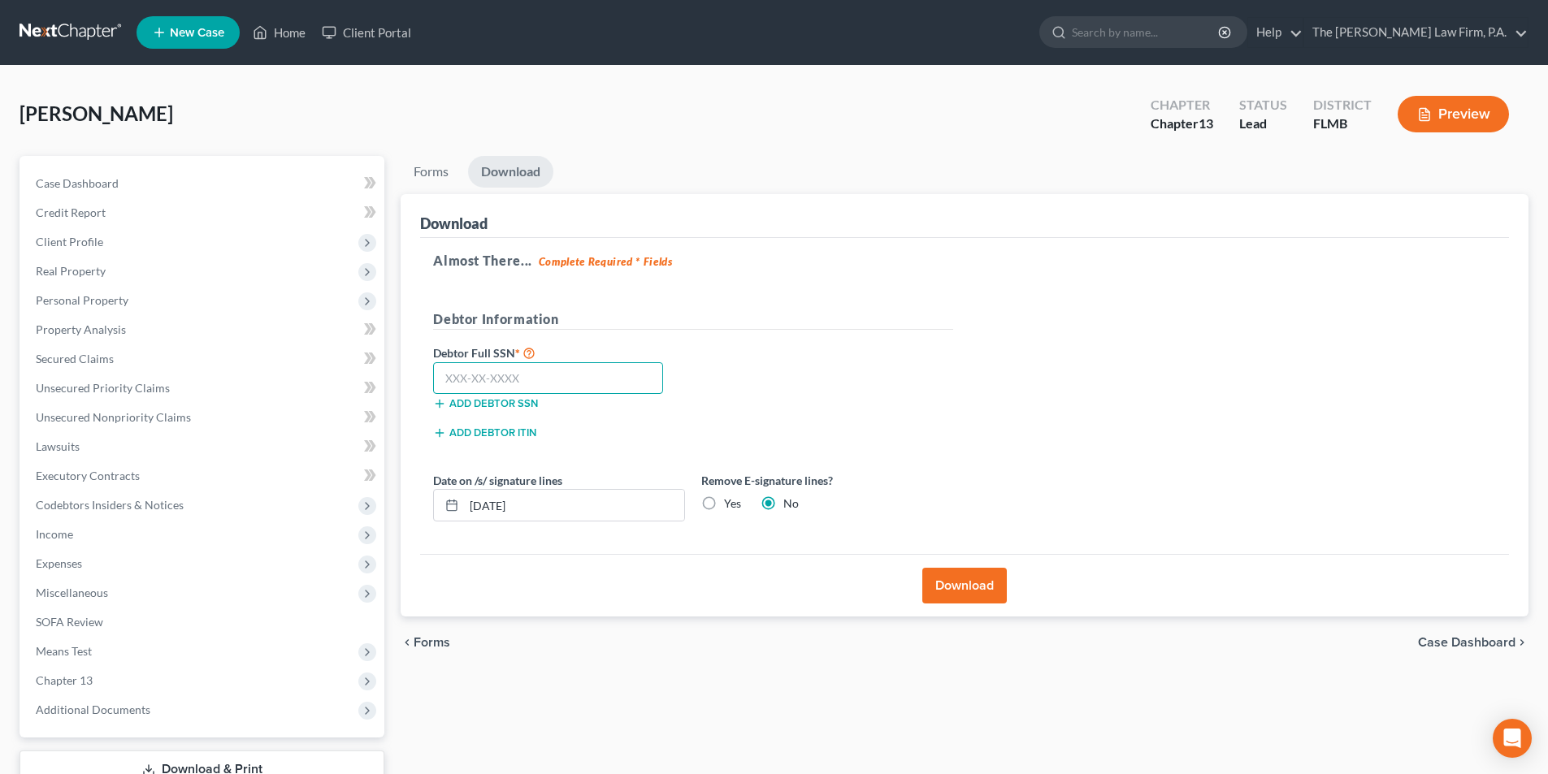
click at [497, 378] on input "text" at bounding box center [548, 378] width 230 height 32
type input "5"
type input "593-56-7458"
click at [992, 591] on button "Download" at bounding box center [964, 586] width 84 height 36
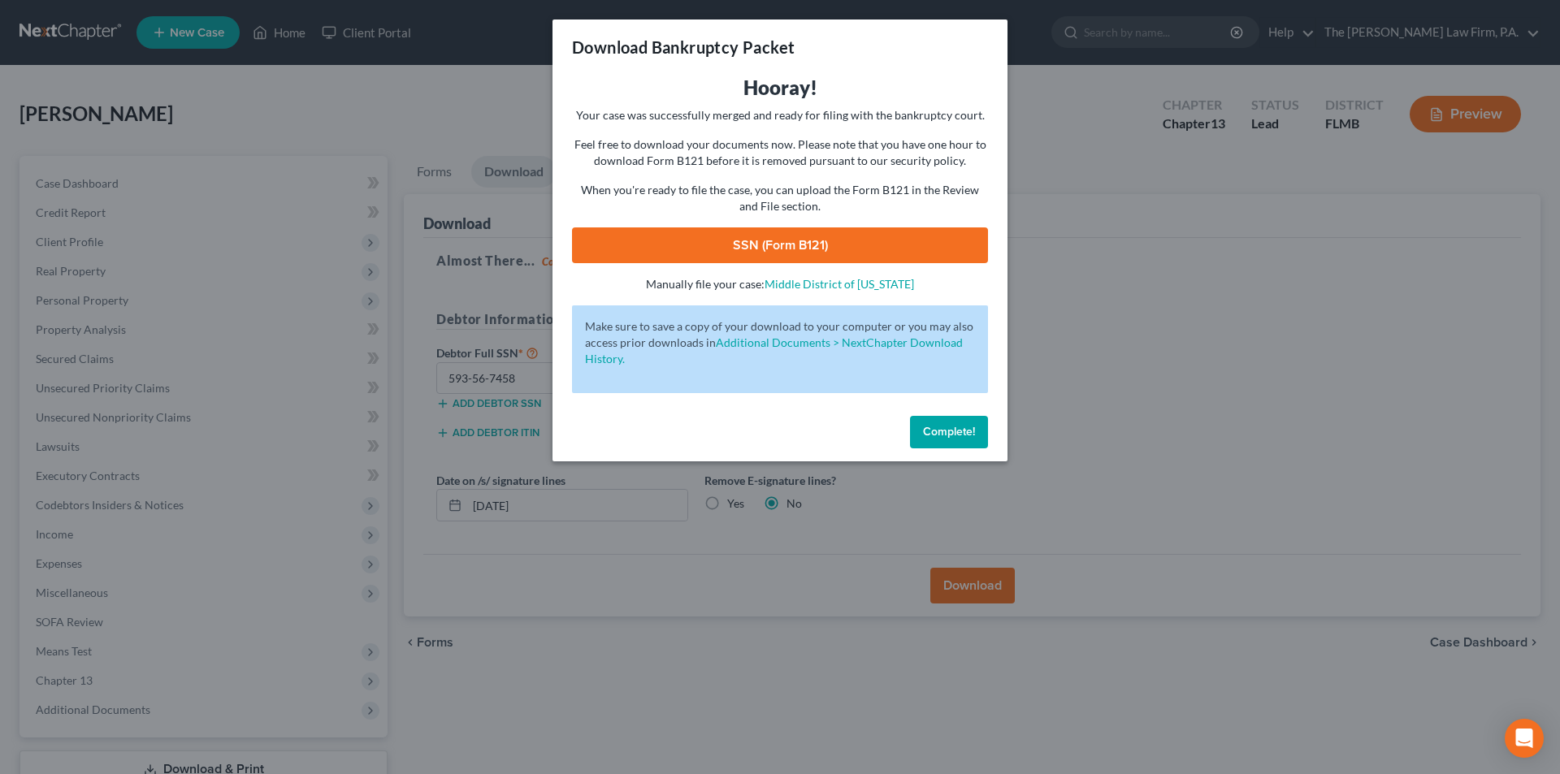
click at [766, 236] on link "SSN (Form B121)" at bounding box center [780, 245] width 416 height 36
click at [981, 431] on button "Complete!" at bounding box center [949, 432] width 78 height 32
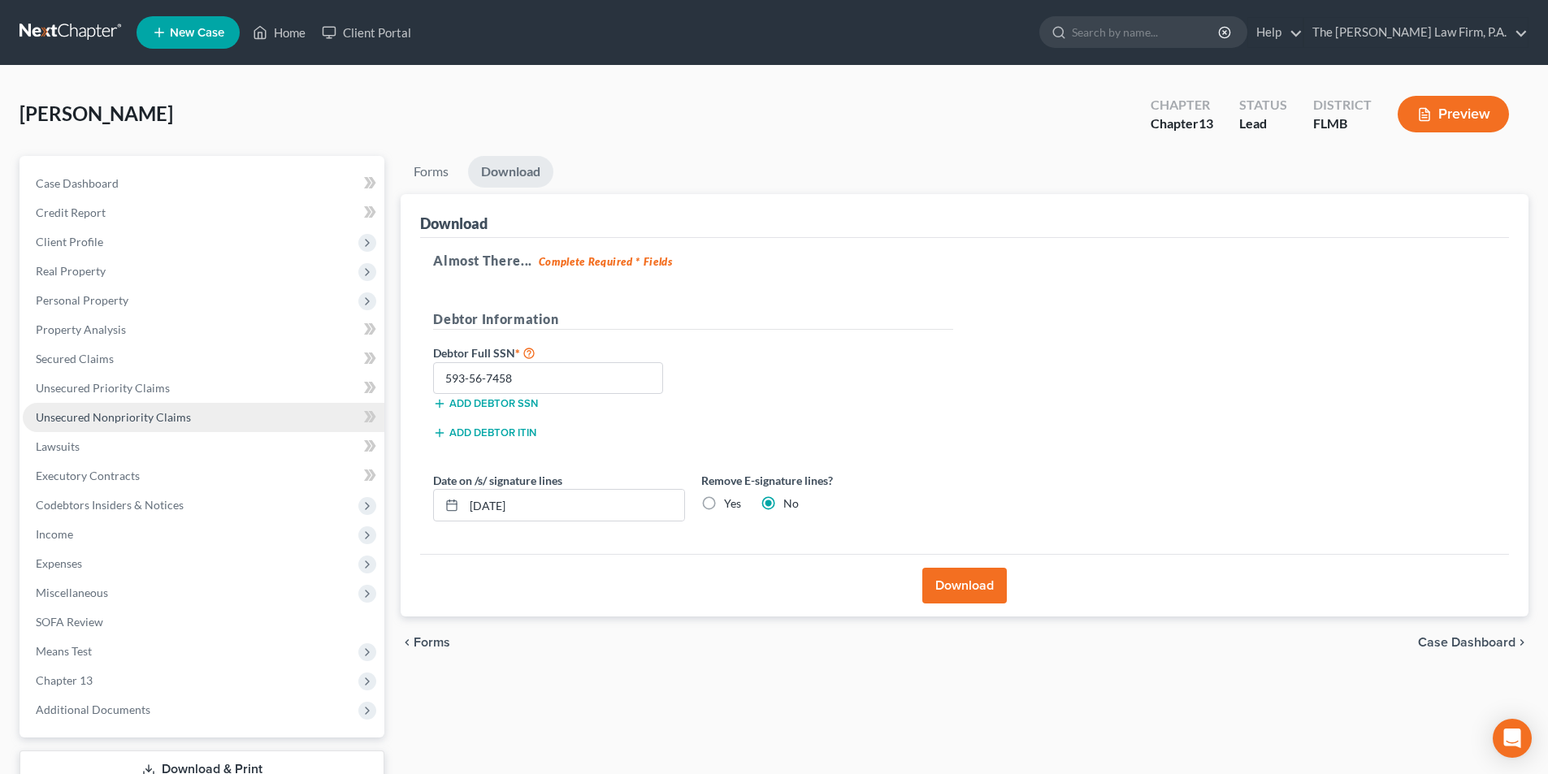
click at [127, 422] on span "Unsecured Nonpriority Claims" at bounding box center [113, 417] width 155 height 14
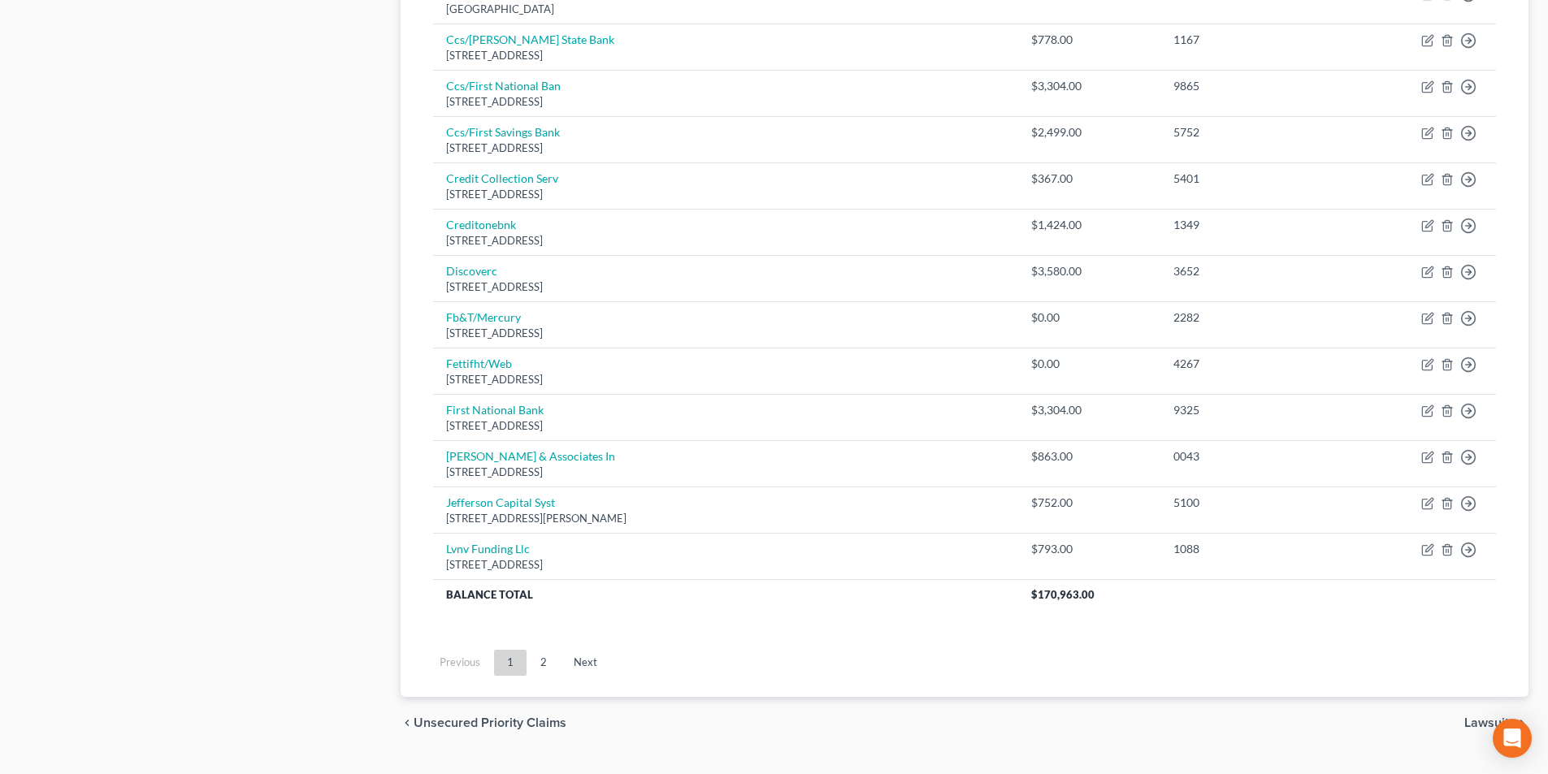
scroll to position [1102, 0]
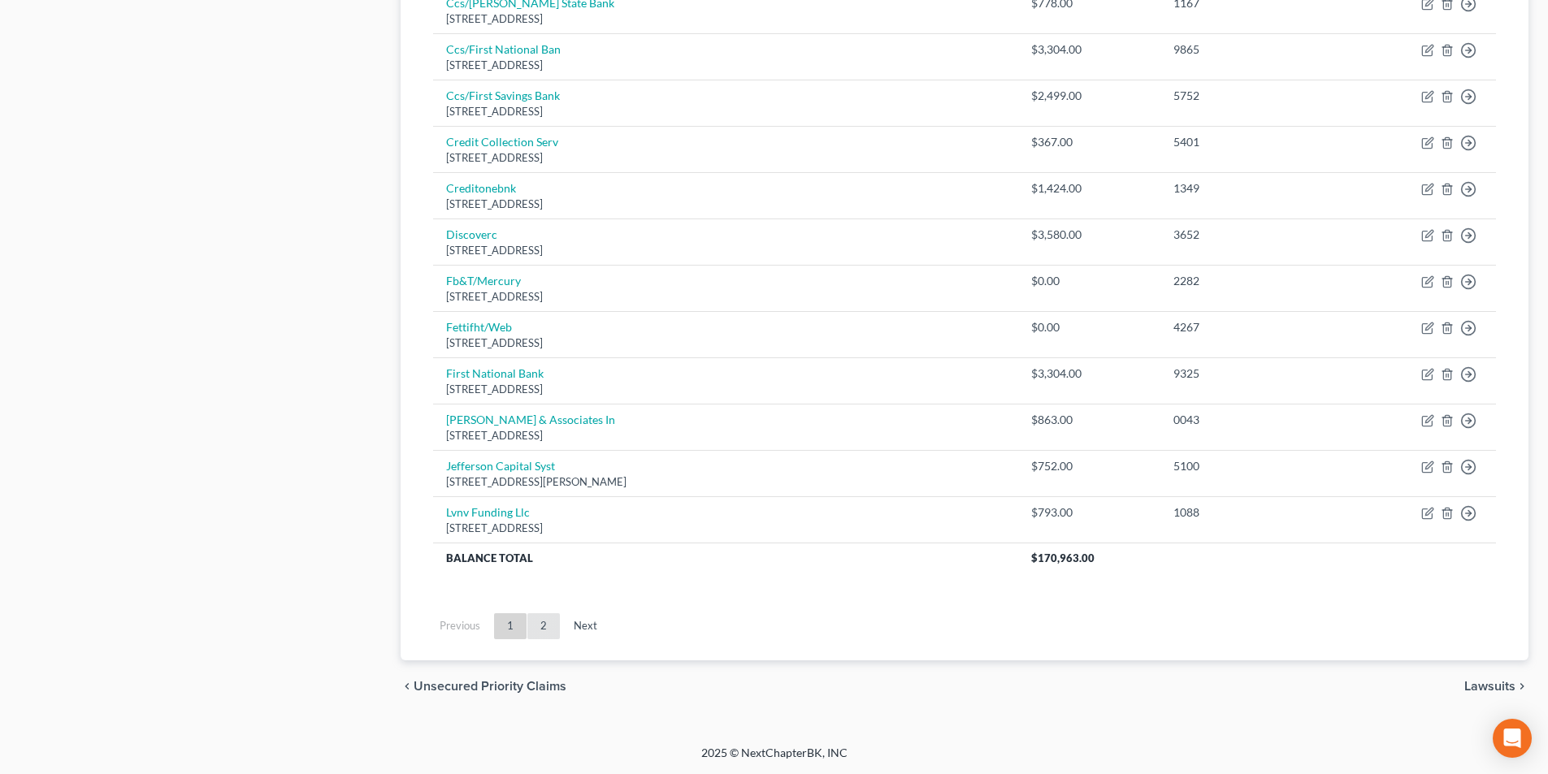
click at [536, 618] on link "2" at bounding box center [543, 626] width 32 height 26
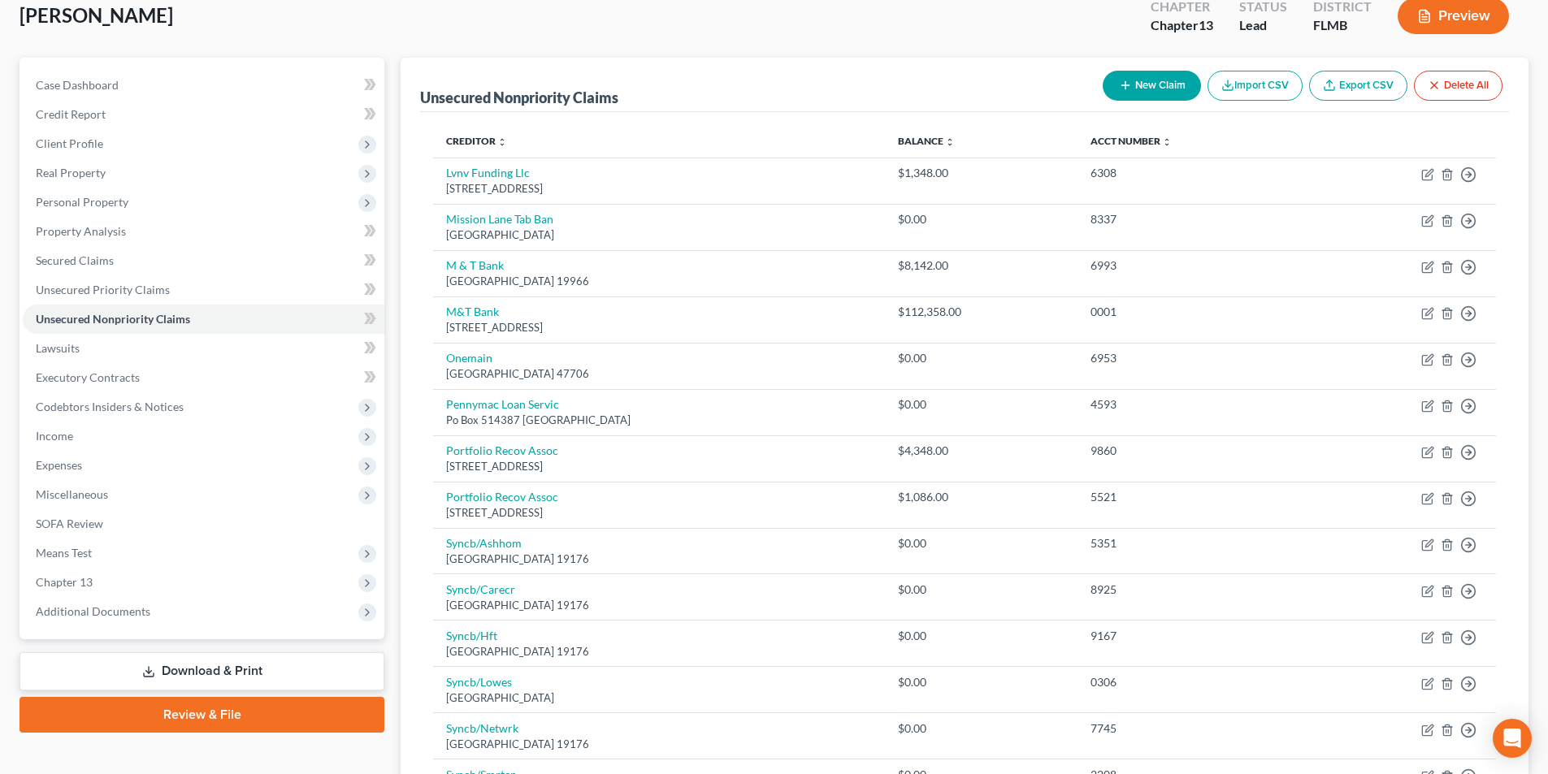
scroll to position [70, 0]
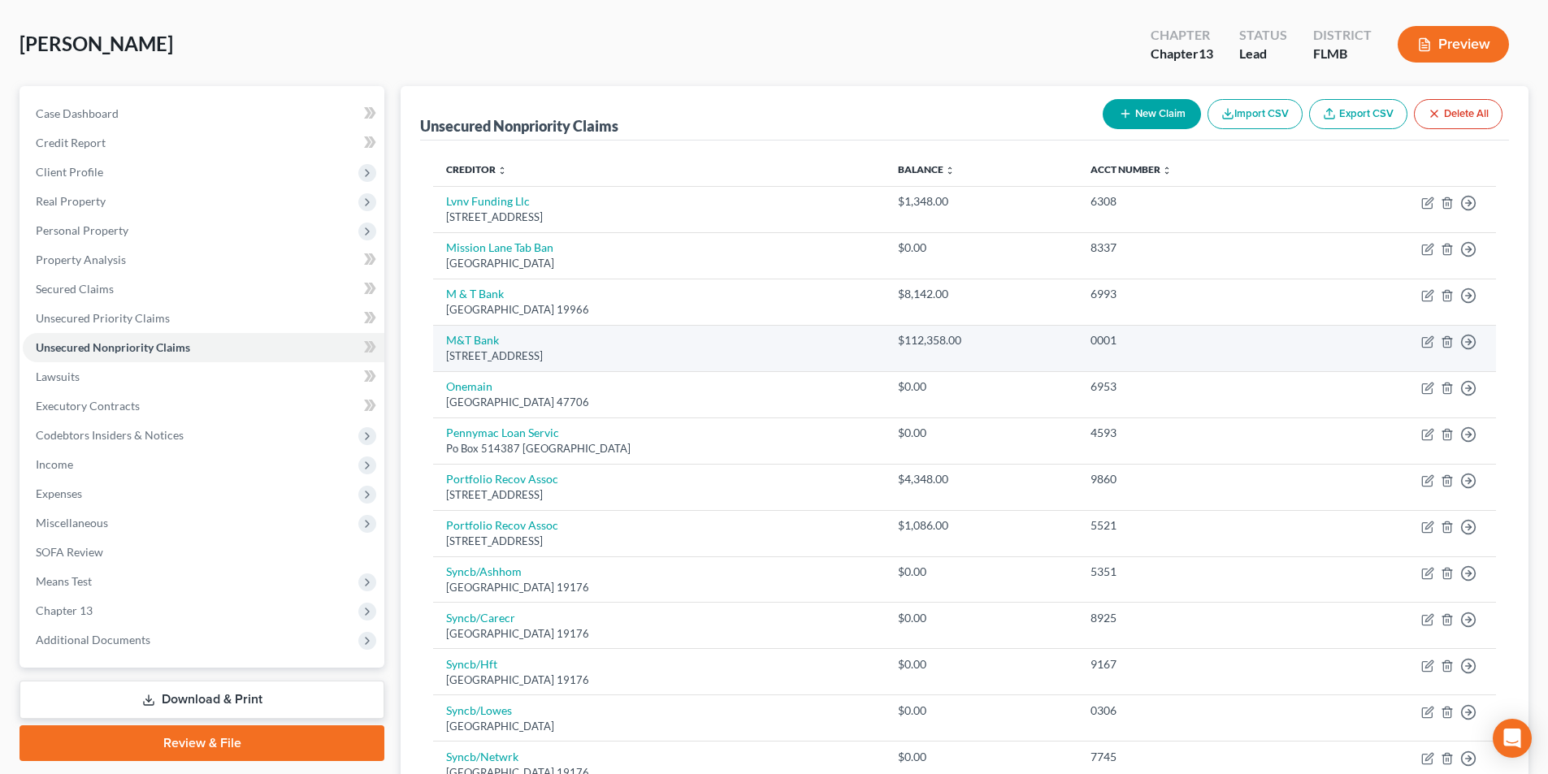
click at [574, 346] on td "M&T Bank [STREET_ADDRESS]" at bounding box center [659, 348] width 452 height 46
click at [1471, 340] on icon "button" at bounding box center [1468, 342] width 16 height 16
click at [1384, 356] on link "Move to D" at bounding box center [1394, 354] width 136 height 28
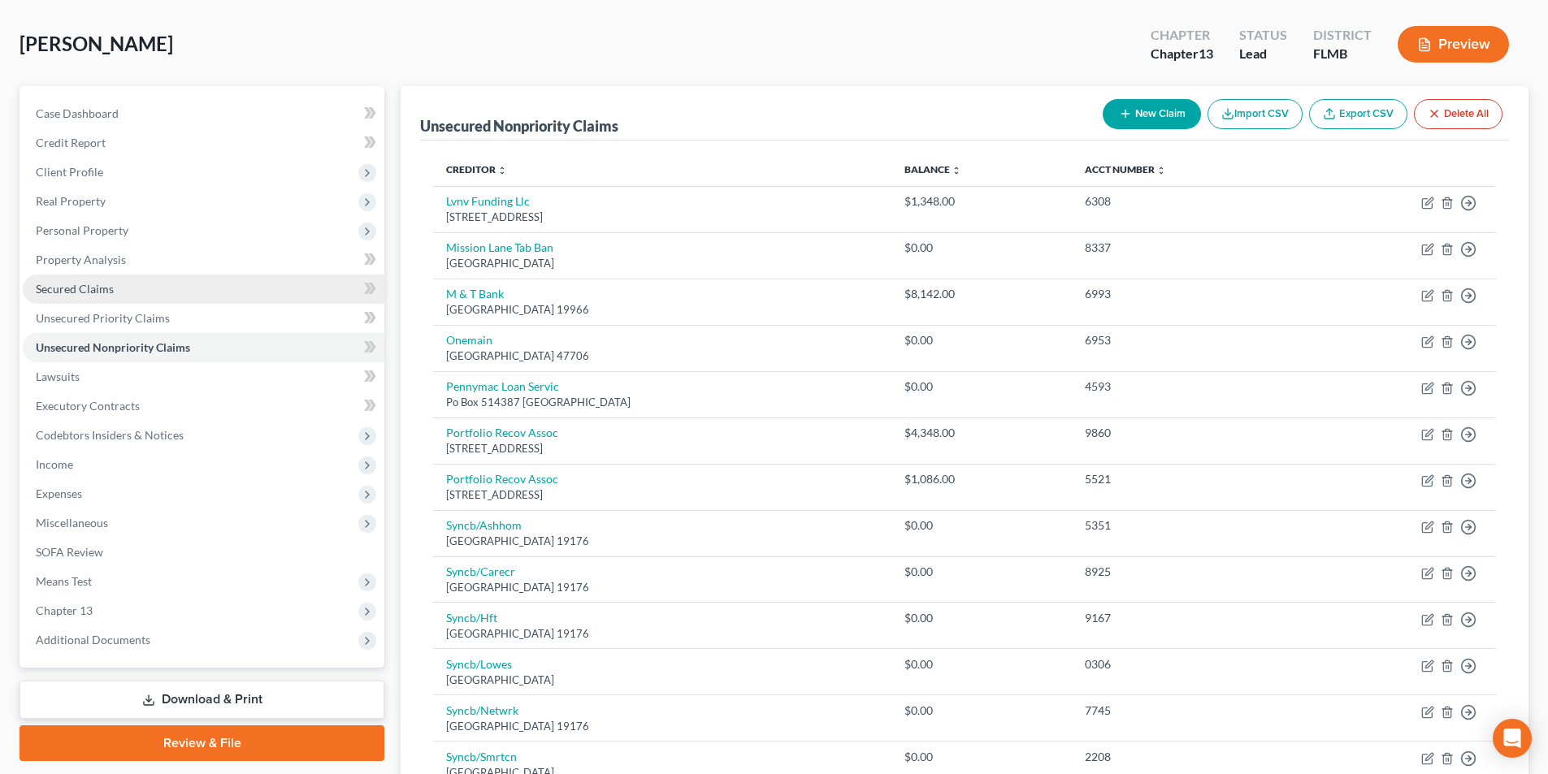
click at [93, 296] on link "Secured Claims" at bounding box center [204, 289] width 362 height 29
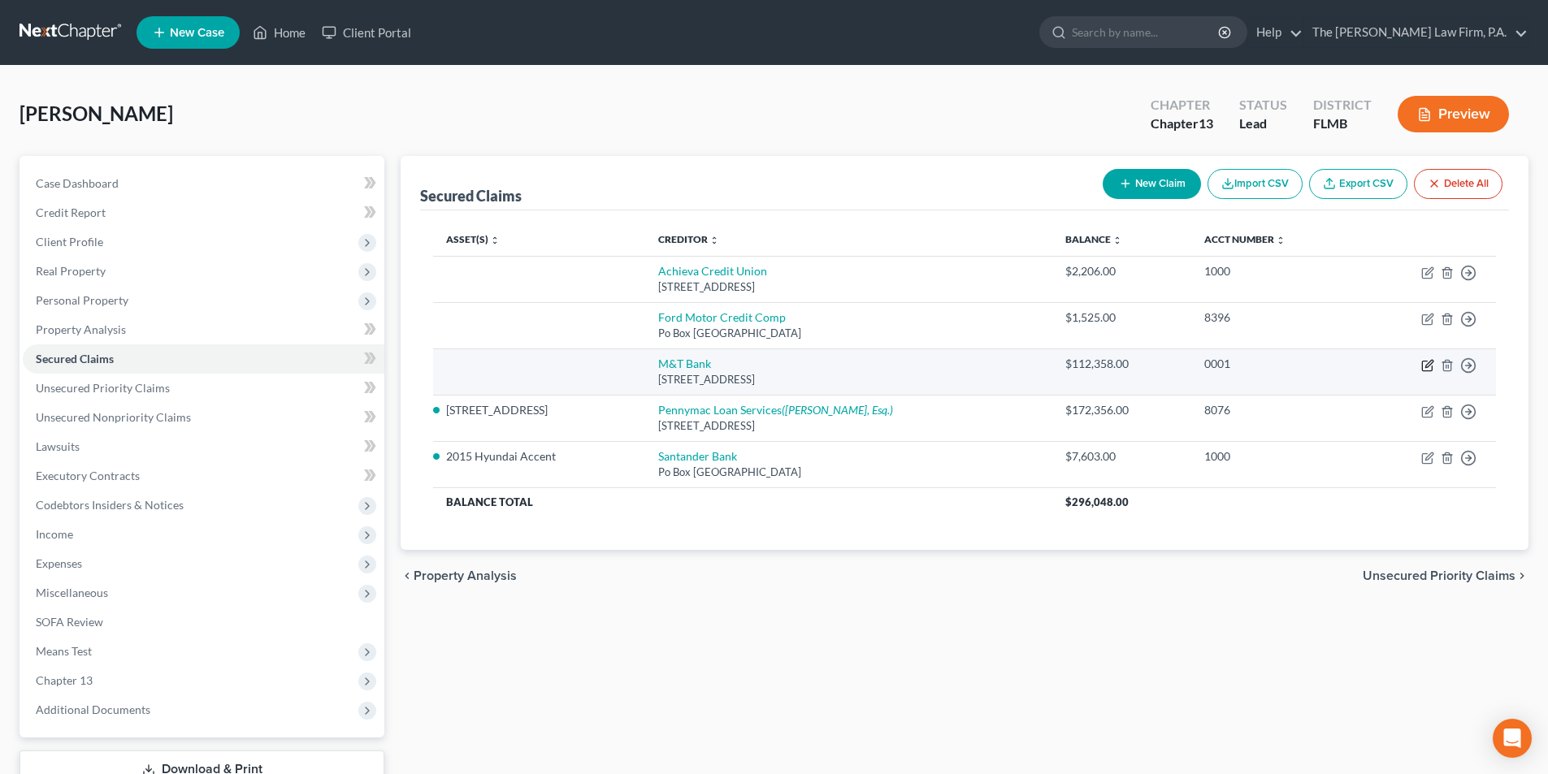
click at [1427, 360] on icon "button" at bounding box center [1427, 365] width 13 height 13
select select "35"
select select "0"
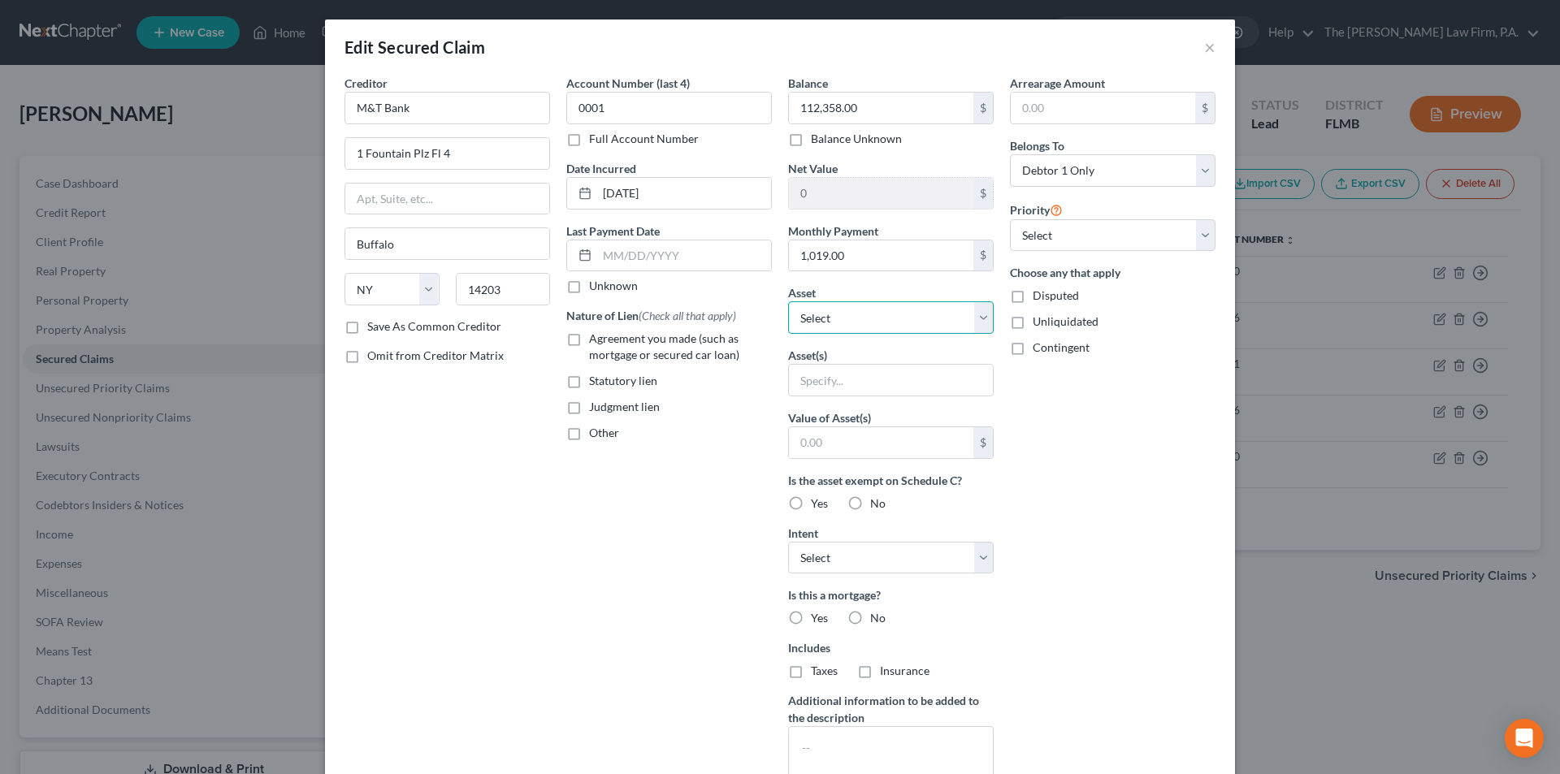
click at [857, 327] on select "Select Other Multiple Assets [STREET_ADDRESS] - $295000.0 Claim for vehicle val…" at bounding box center [891, 317] width 206 height 32
select select "4"
click at [788, 301] on select "Select Other Multiple Assets [STREET_ADDRESS] - $295000.0 Claim for vehicle val…" at bounding box center [891, 317] width 206 height 32
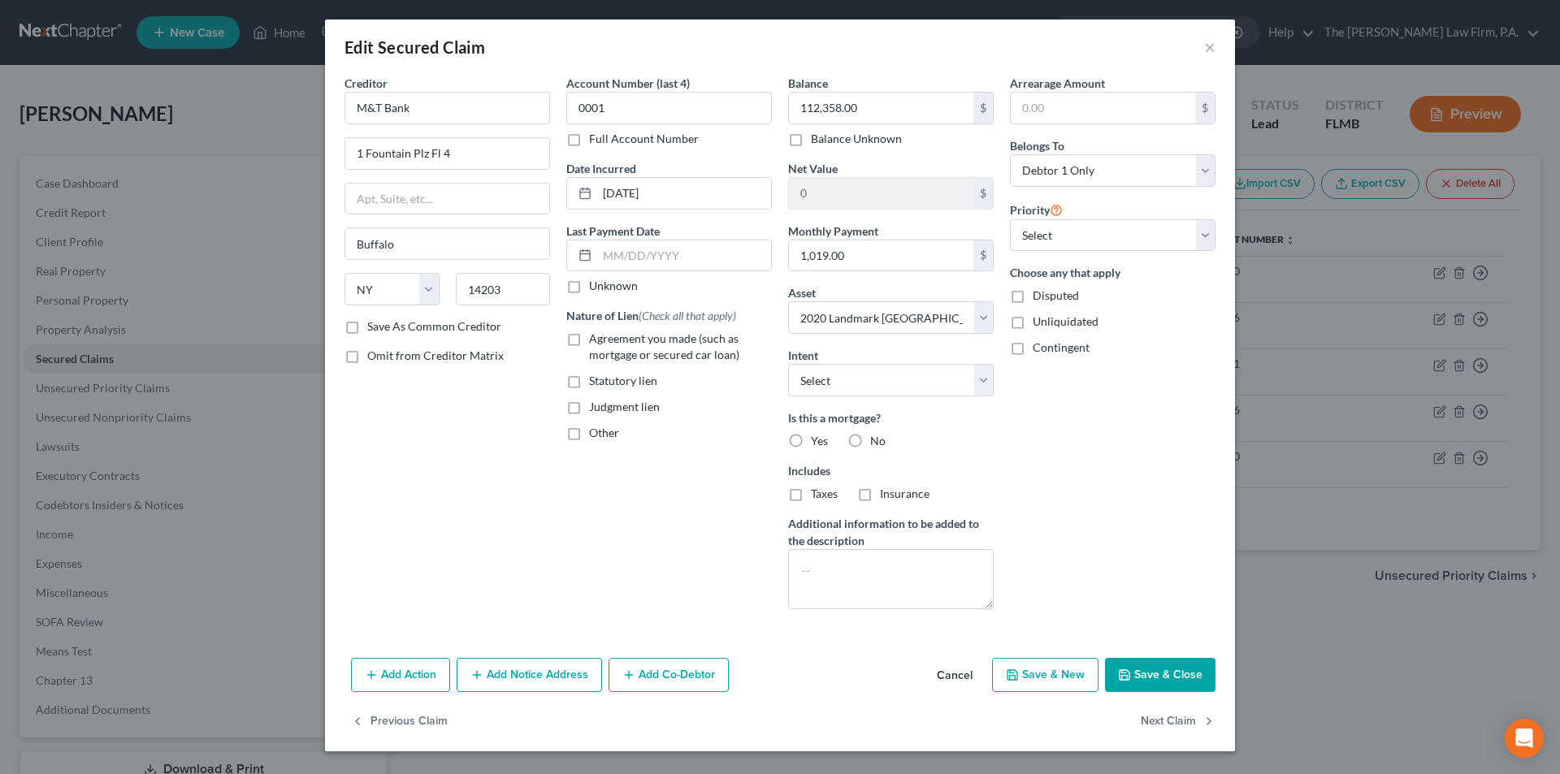
click at [870, 442] on label "No" at bounding box center [877, 441] width 15 height 16
click at [877, 442] on input "No" at bounding box center [882, 438] width 11 height 11
radio input "true"
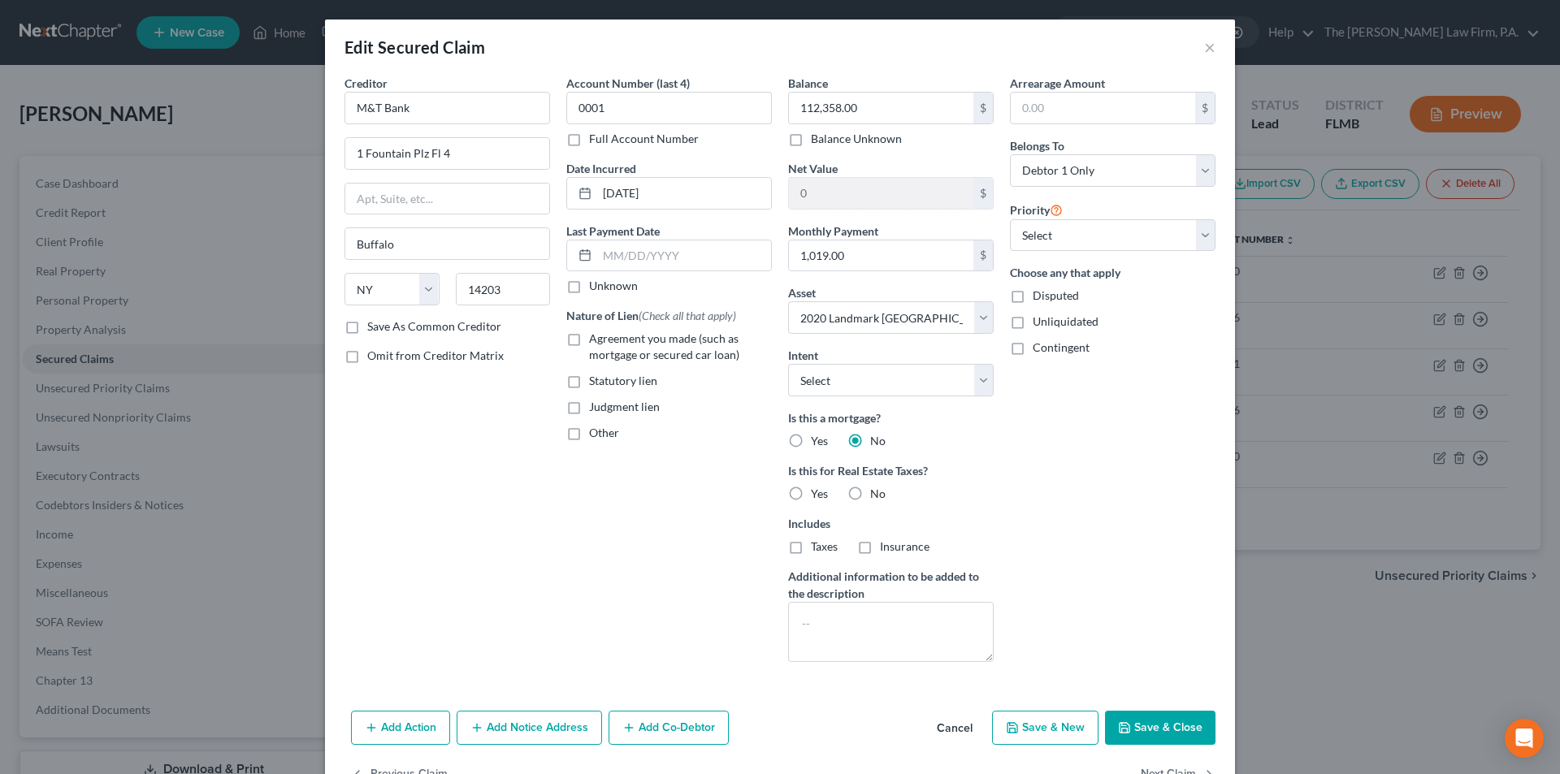
click at [870, 496] on label "No" at bounding box center [877, 494] width 15 height 16
click at [877, 496] on input "No" at bounding box center [882, 491] width 11 height 11
radio input "true"
click at [844, 375] on select "Select Surrender Redeem Reaffirm Avoid Other" at bounding box center [891, 380] width 206 height 32
select select "0"
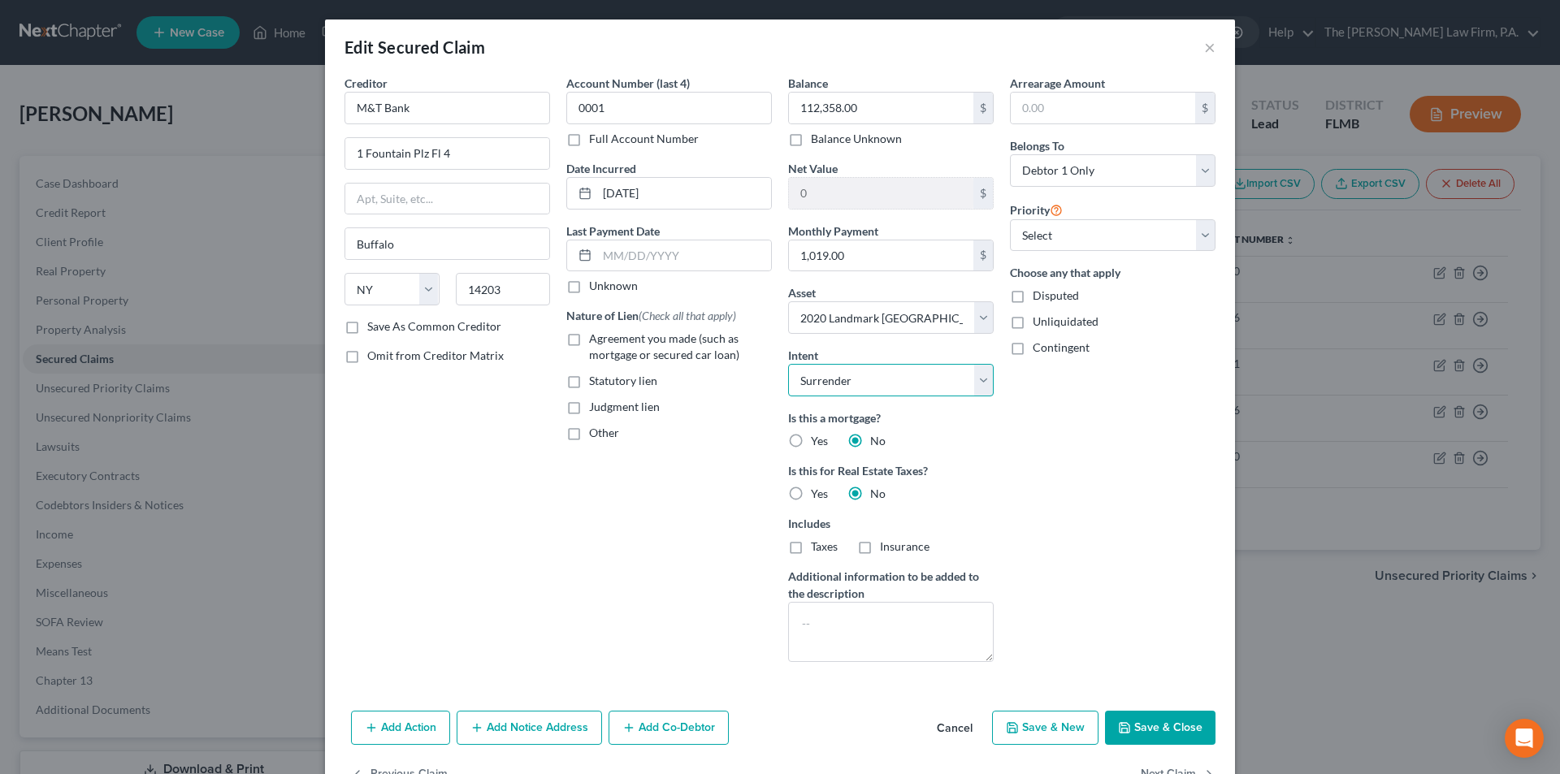
click at [788, 364] on select "Select Surrender Redeem Reaffirm Avoid Other" at bounding box center [891, 380] width 206 height 32
click at [1059, 466] on div "Arrearage Amount $ Belongs To * Select Debtor 1 Only Debtor 2 Only Debtor 1 And…" at bounding box center [1113, 375] width 222 height 600
click at [1175, 725] on button "Save & Close" at bounding box center [1160, 728] width 110 height 34
select select
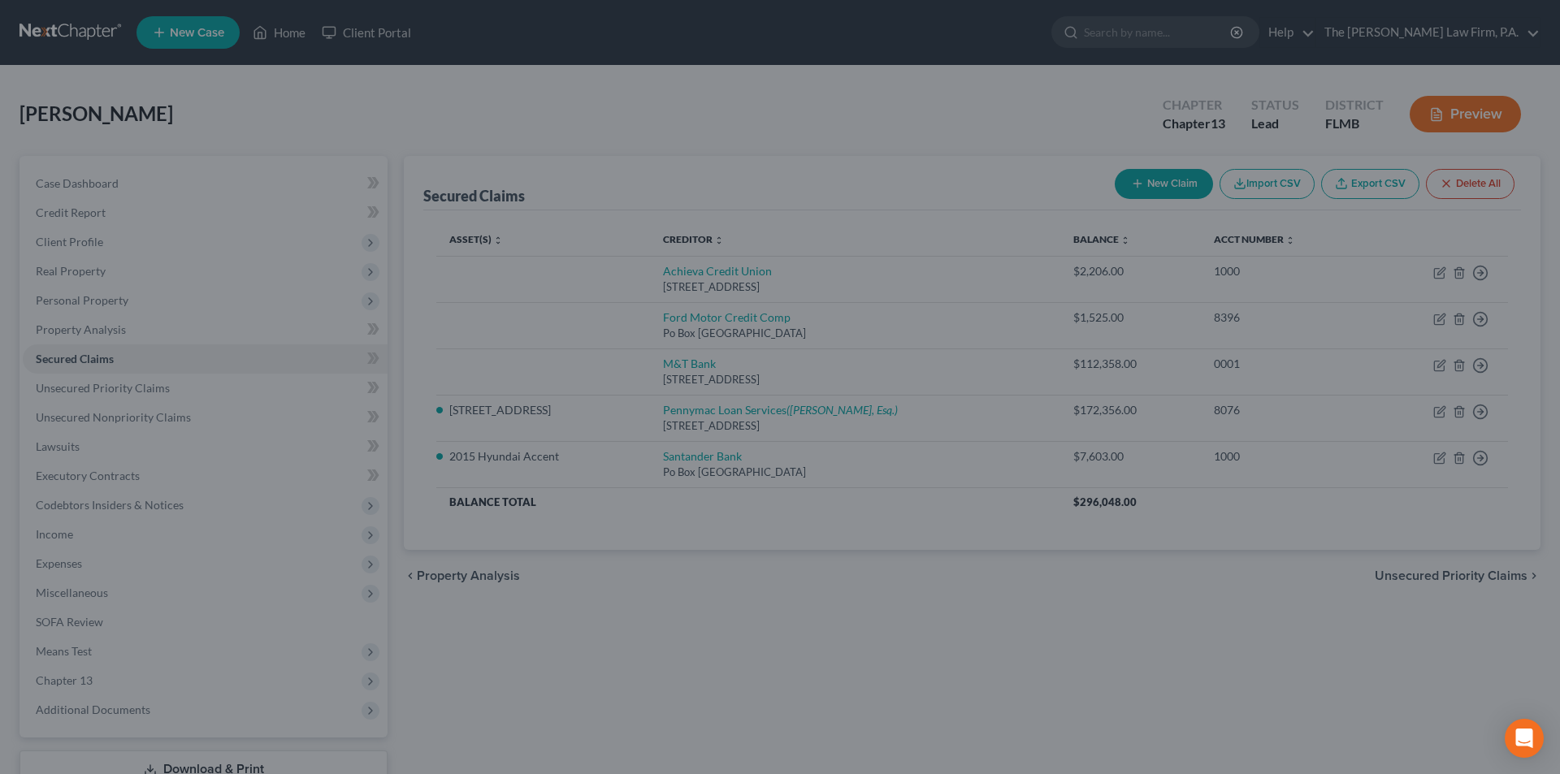
type input "-112,357.00"
select select "4"
type input "0"
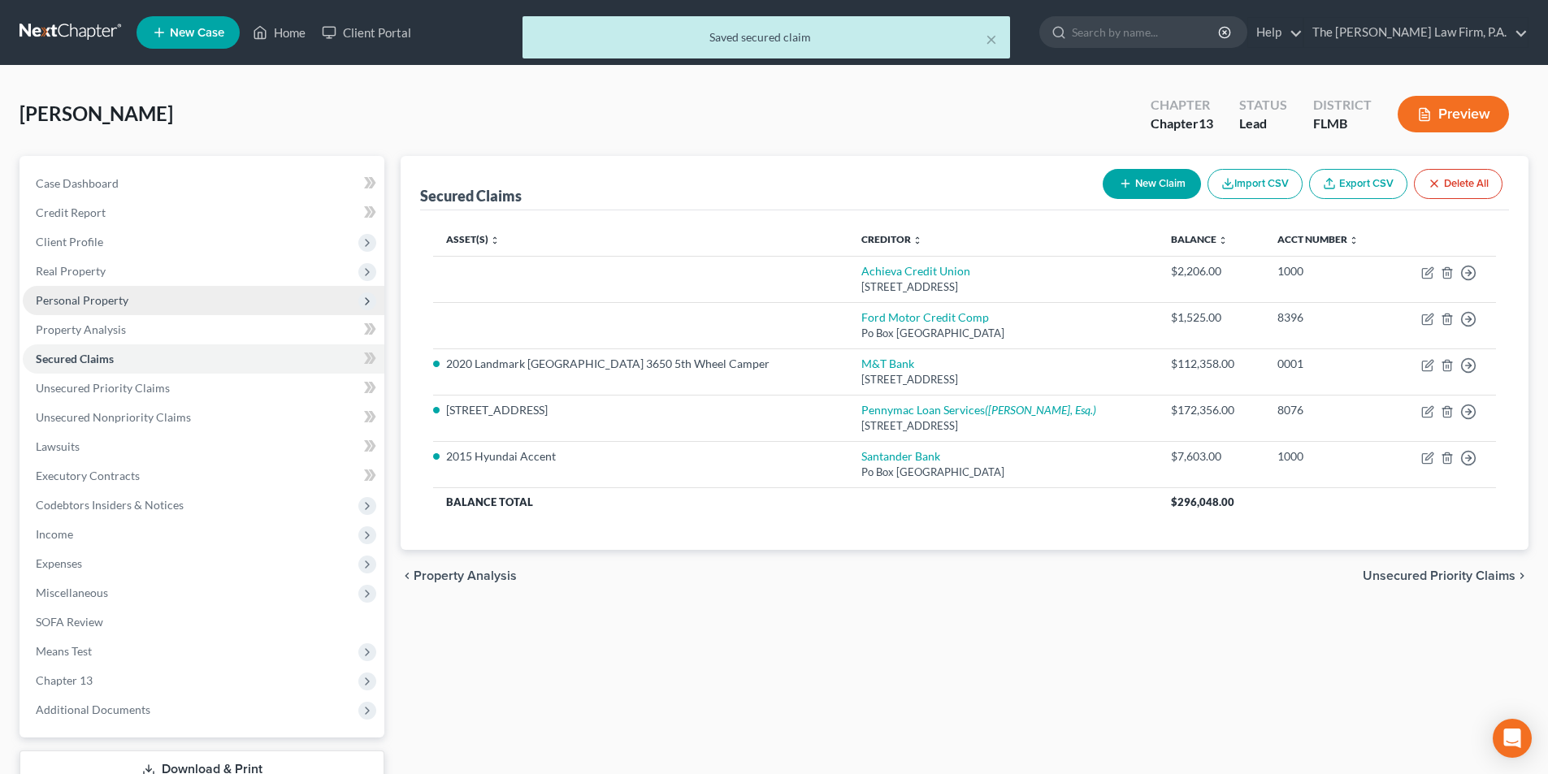
click at [102, 306] on span "Personal Property" at bounding box center [82, 300] width 93 height 14
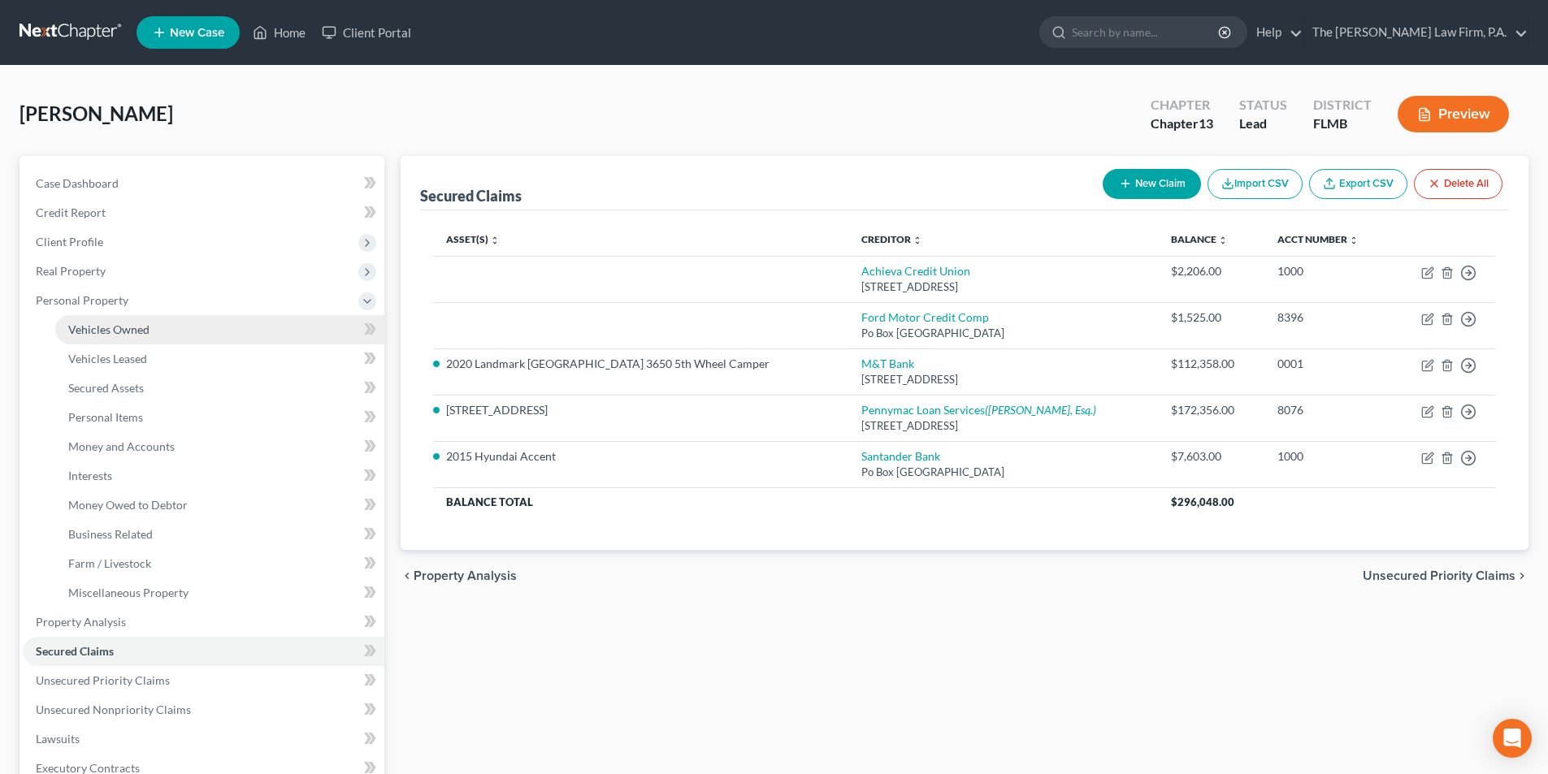
click at [106, 332] on span "Vehicles Owned" at bounding box center [108, 330] width 81 height 14
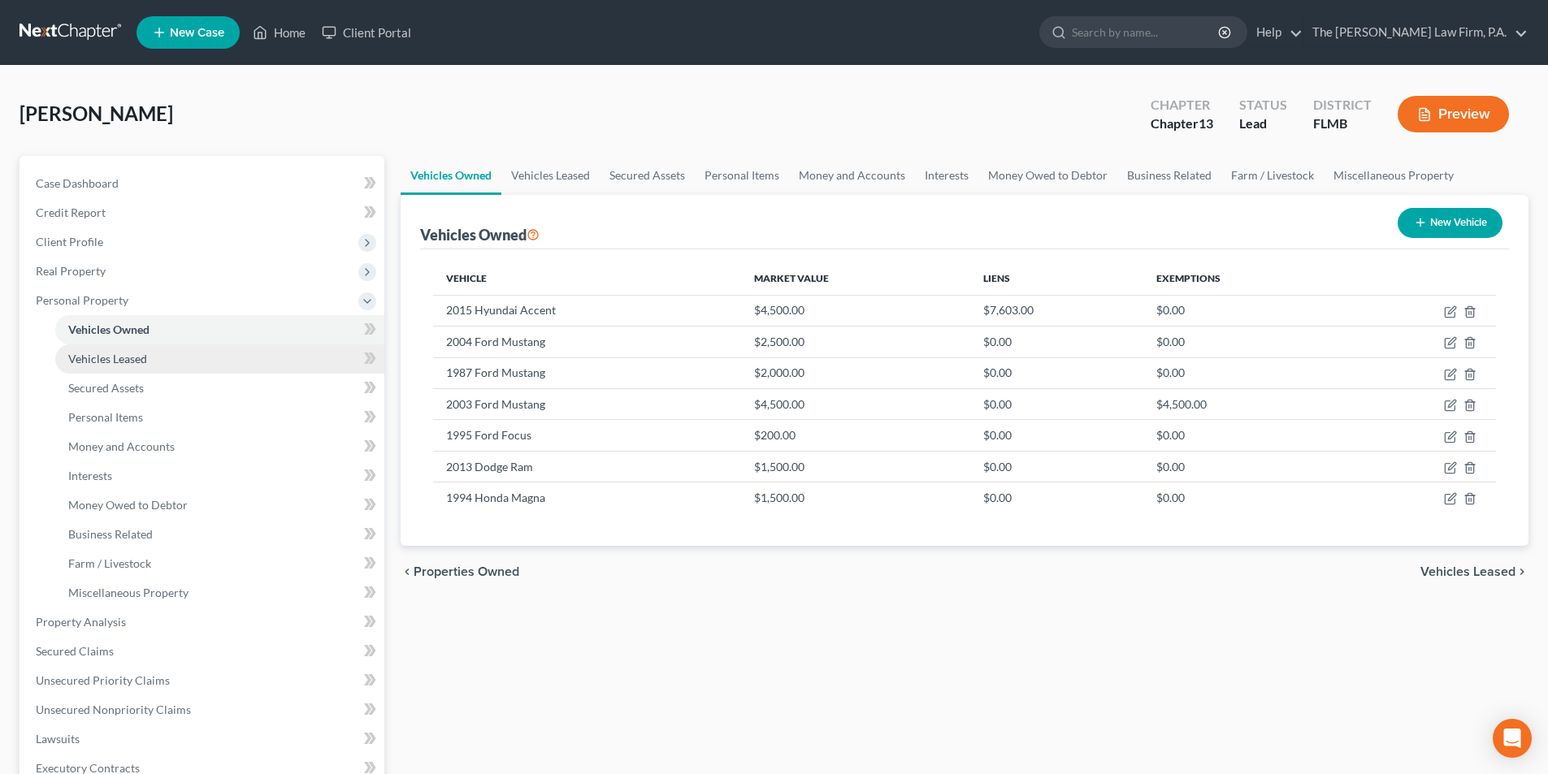
click at [123, 368] on link "Vehicles Leased" at bounding box center [219, 358] width 329 height 29
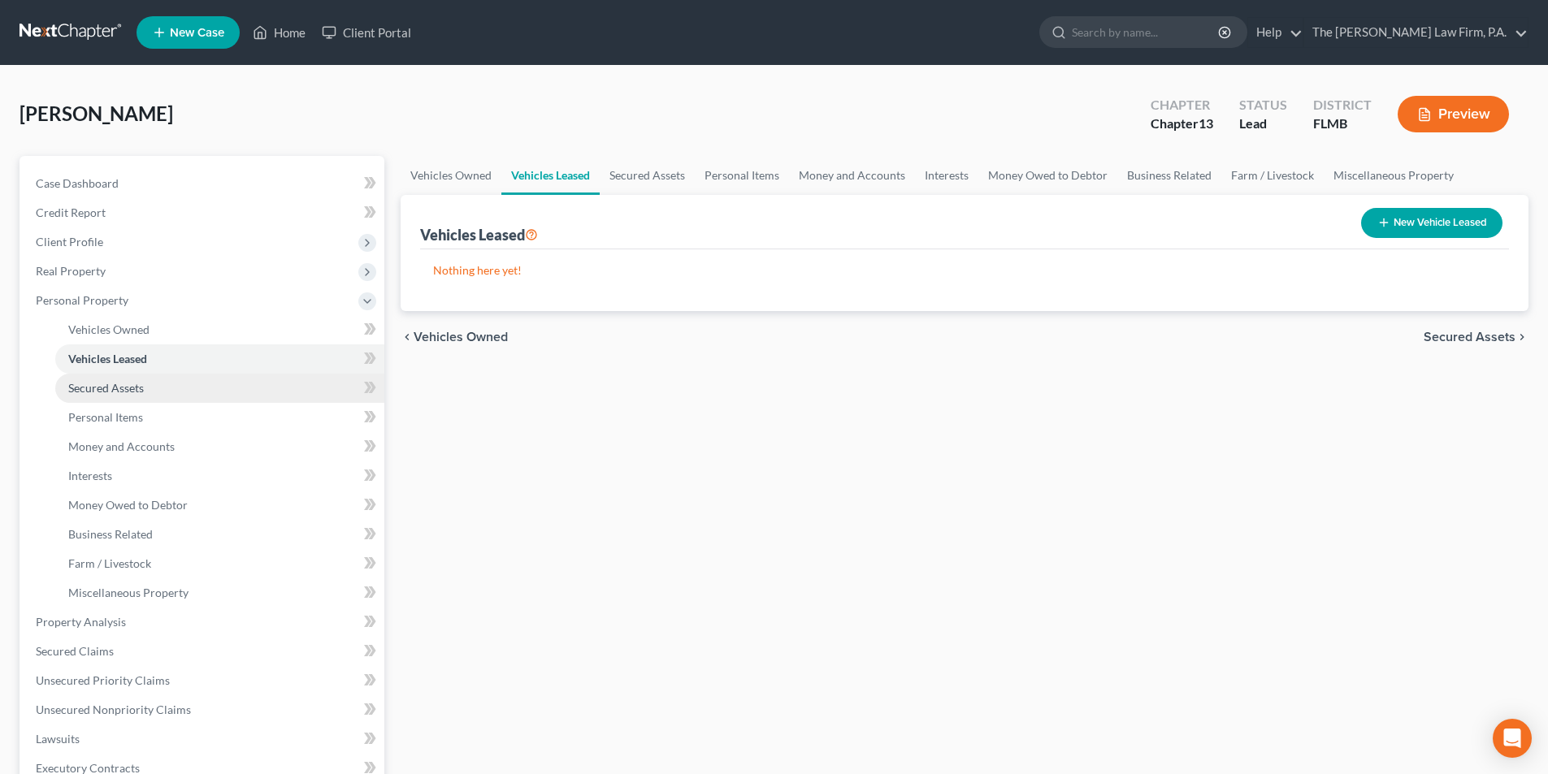
click at [123, 388] on span "Secured Assets" at bounding box center [106, 388] width 76 height 14
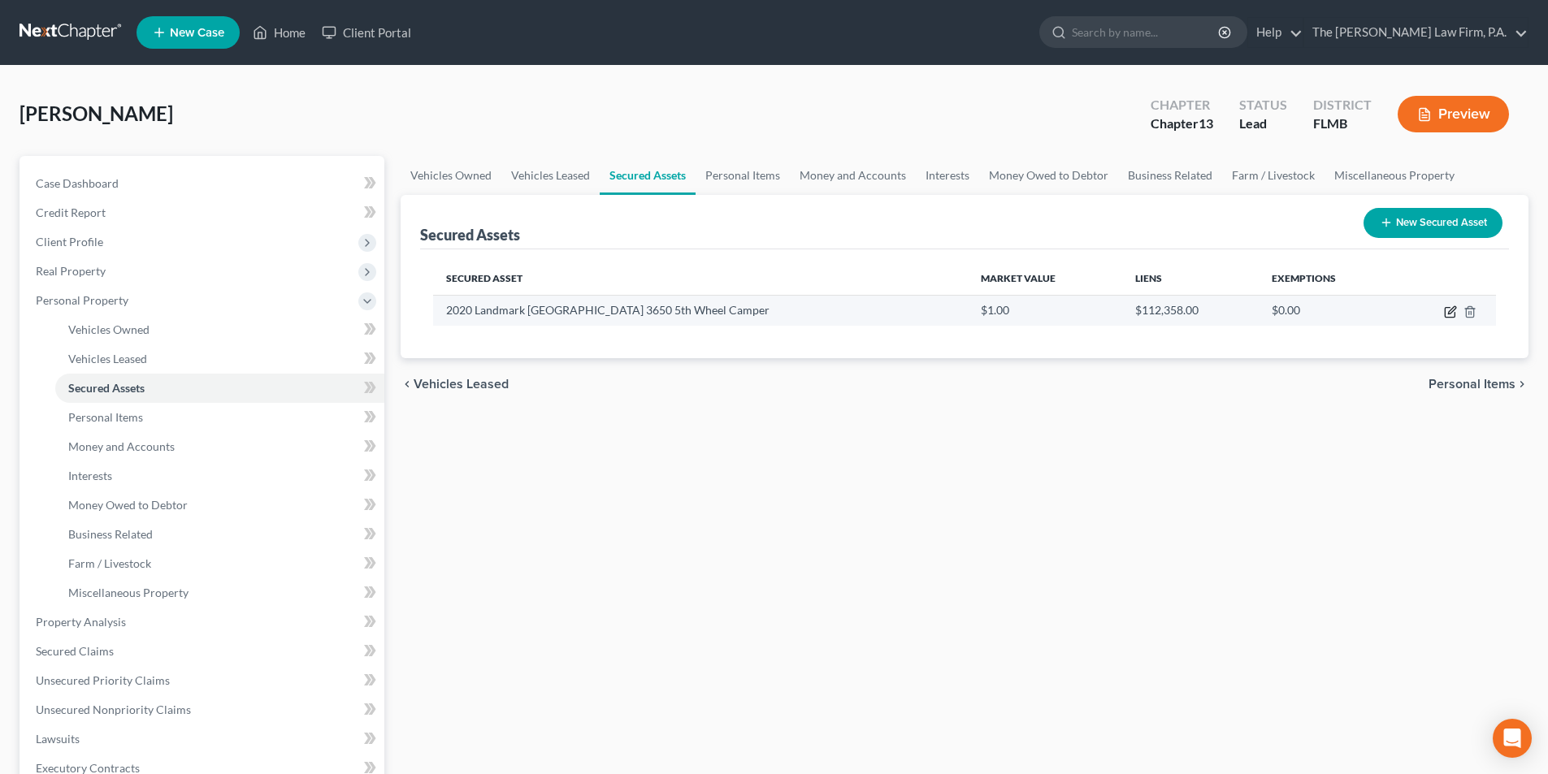
click at [1445, 310] on icon "button" at bounding box center [1450, 313] width 10 height 10
select select "other"
select select "2"
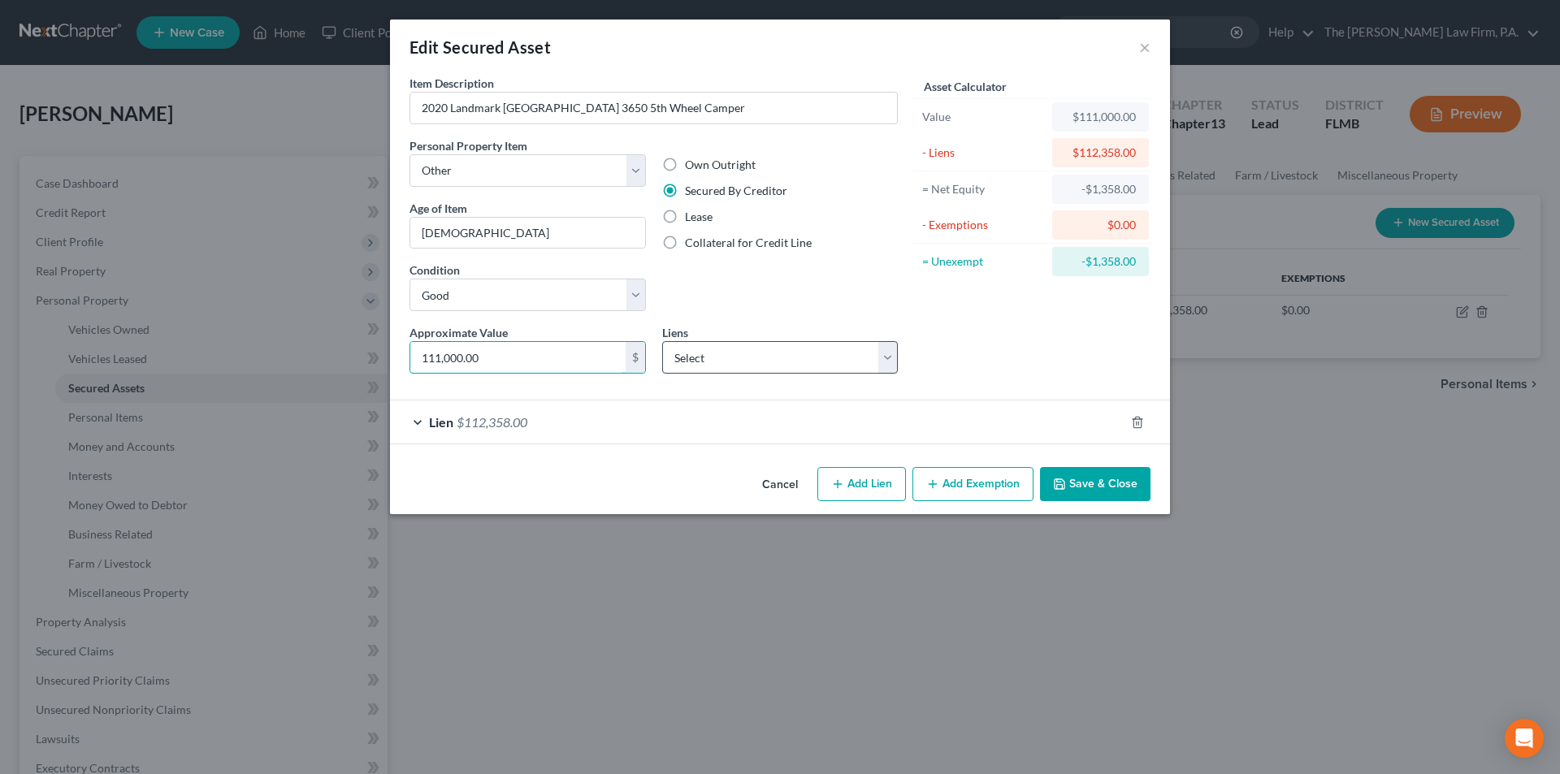
type input "111,000.00"
click at [698, 357] on select "Select Achieva Credit Union - $2,206.00 Ford Motor Credit Comp - $1,525.00" at bounding box center [780, 357] width 236 height 32
click at [765, 305] on div "Own Outright Secured By Creditor Lease Collateral for Credit Line" at bounding box center [780, 230] width 253 height 187
click at [1106, 491] on button "Save & Close" at bounding box center [1095, 484] width 110 height 34
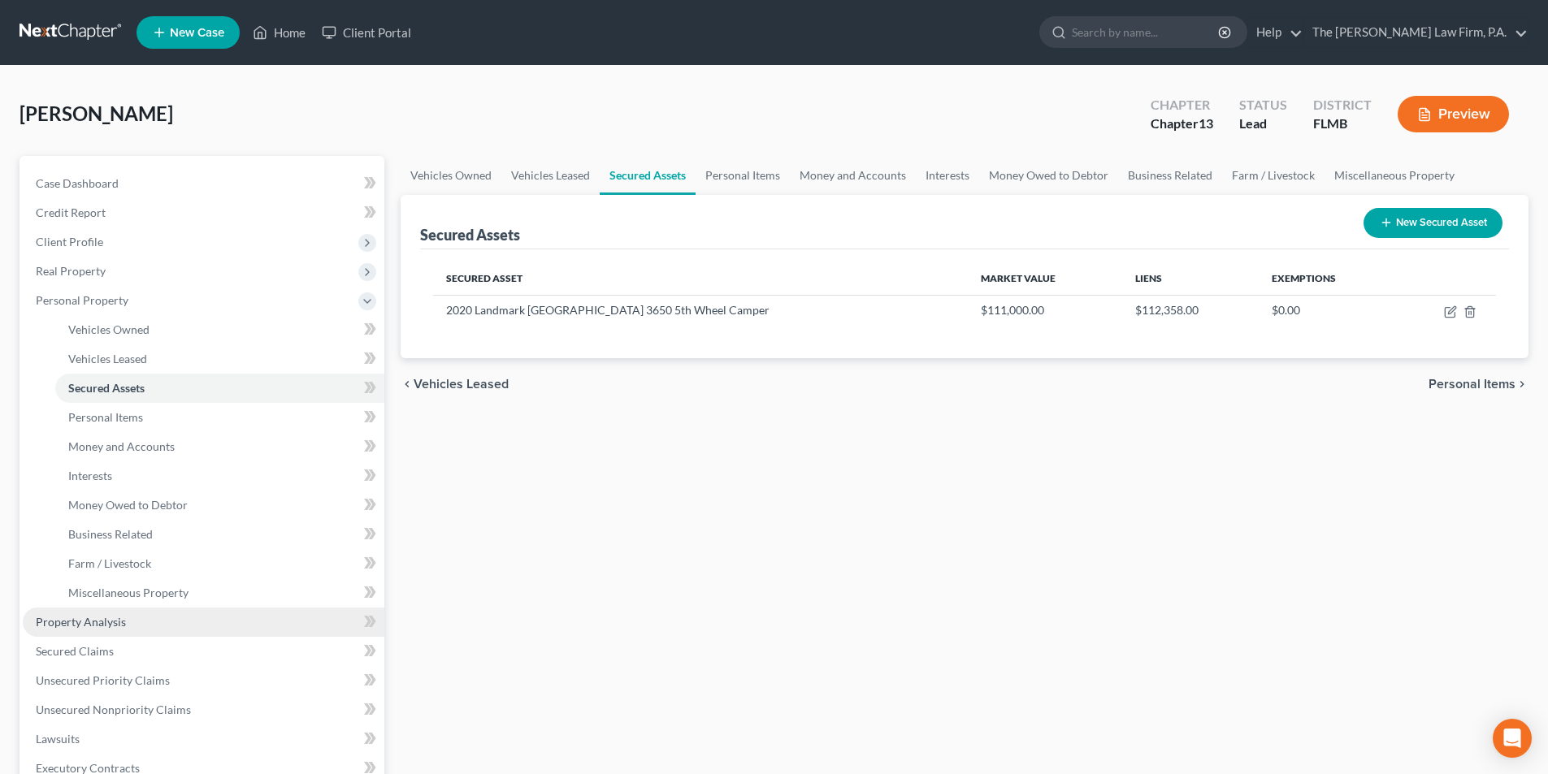
click at [85, 621] on span "Property Analysis" at bounding box center [81, 622] width 90 height 14
